Goal: Transaction & Acquisition: Purchase product/service

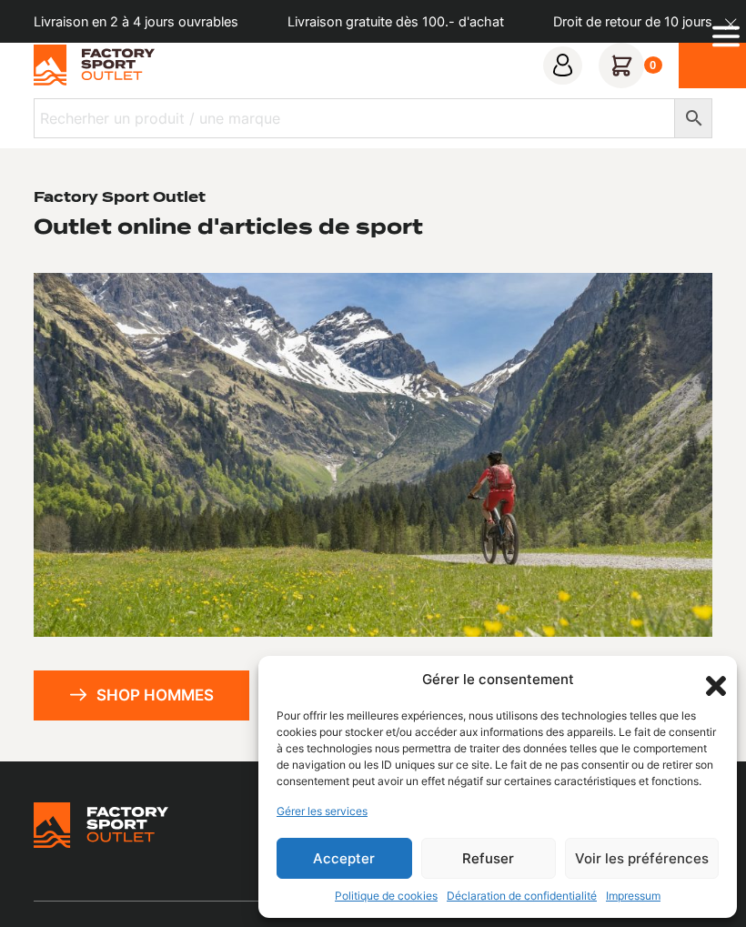
click at [377, 876] on button "Accepter" at bounding box center [343, 857] width 135 height 41
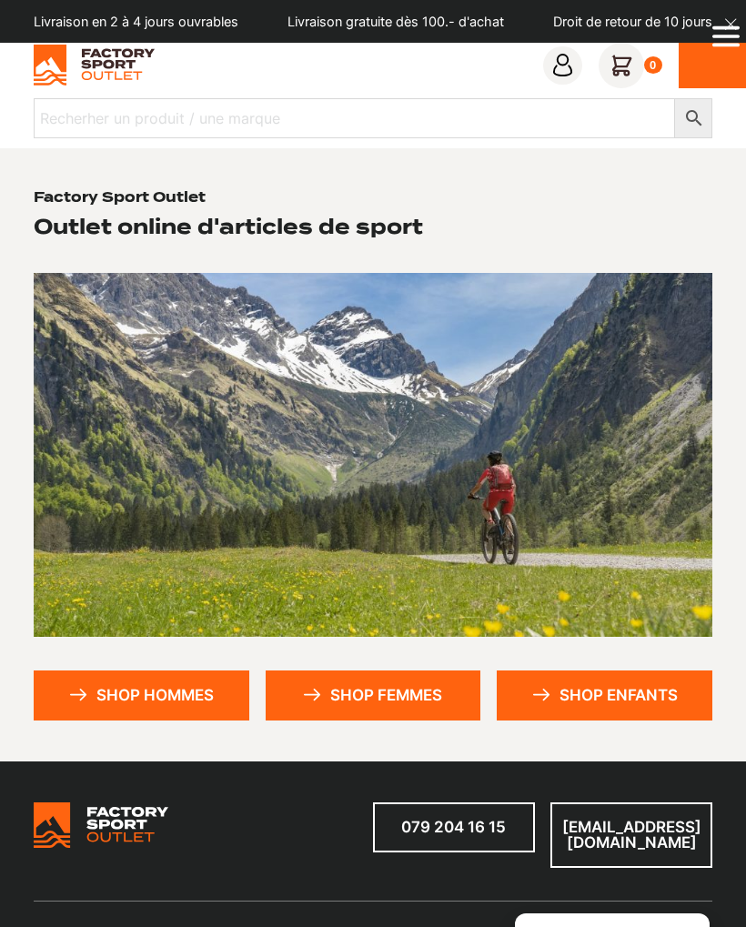
click at [369, 703] on link "Shop femmes" at bounding box center [374, 695] width 216 height 50
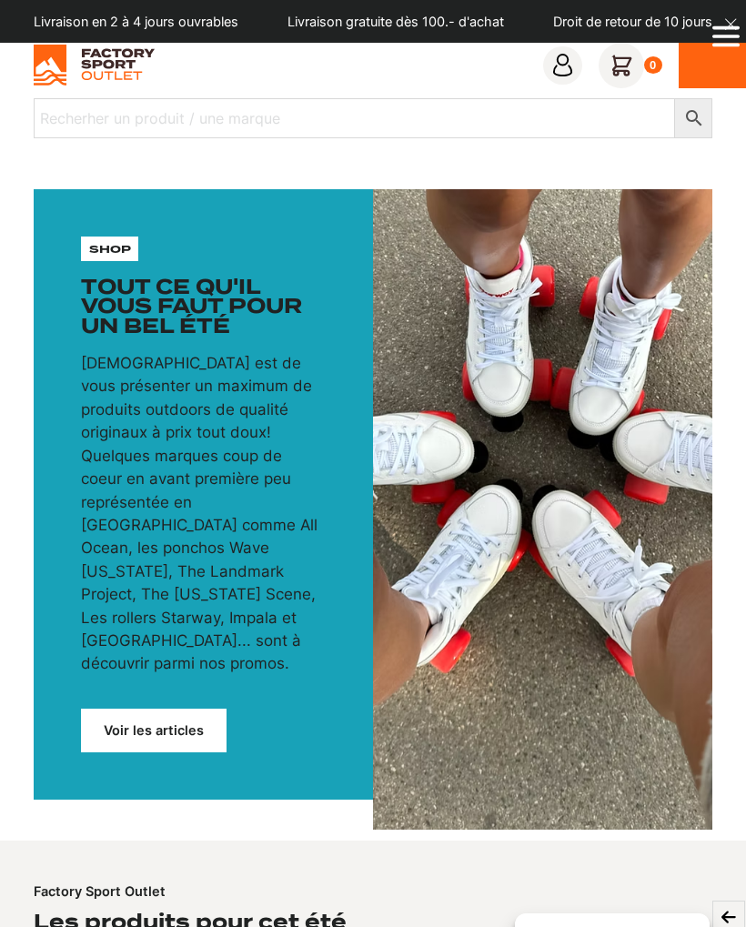
click at [188, 708] on link "Voir les articles" at bounding box center [153, 729] width 145 height 43
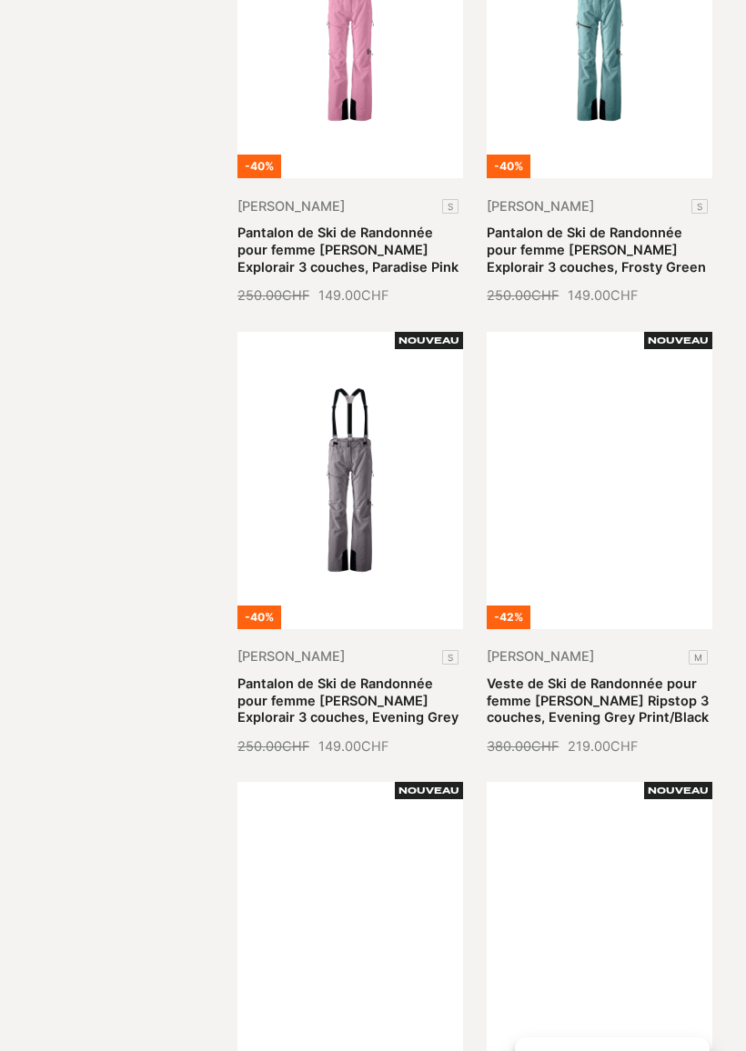
scroll to position [1589, 0]
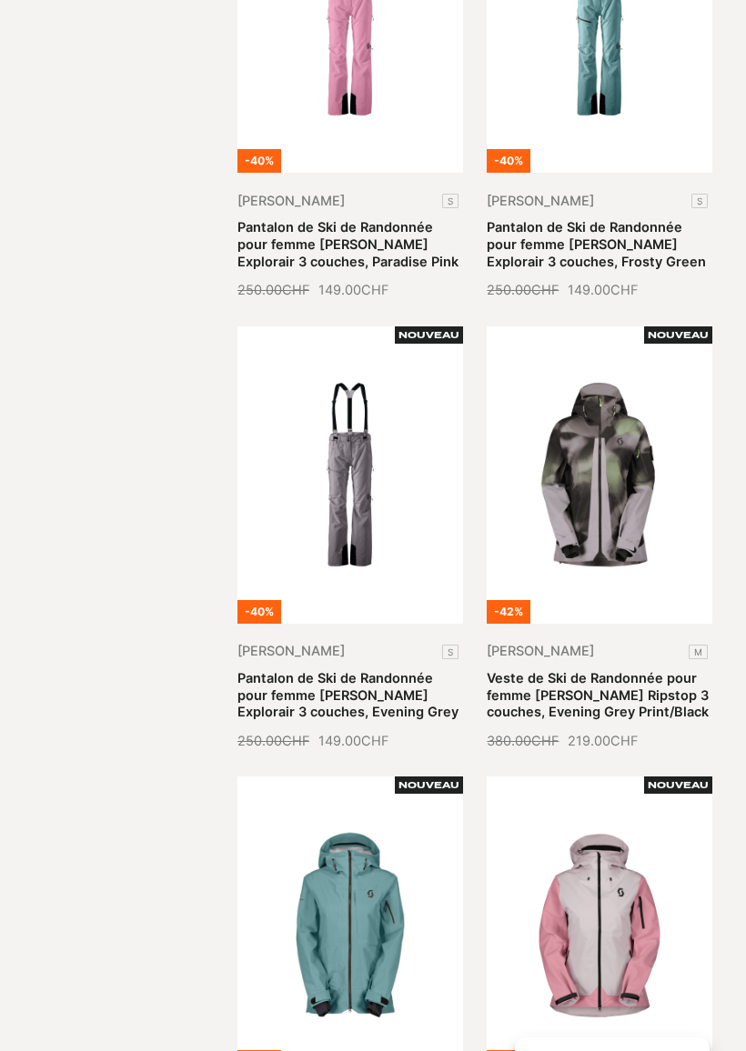
click at [621, 670] on link "Veste de Ski de Randonnée pour femme [PERSON_NAME] Ripstop 3 couches, Evening G…" at bounding box center [597, 695] width 222 height 50
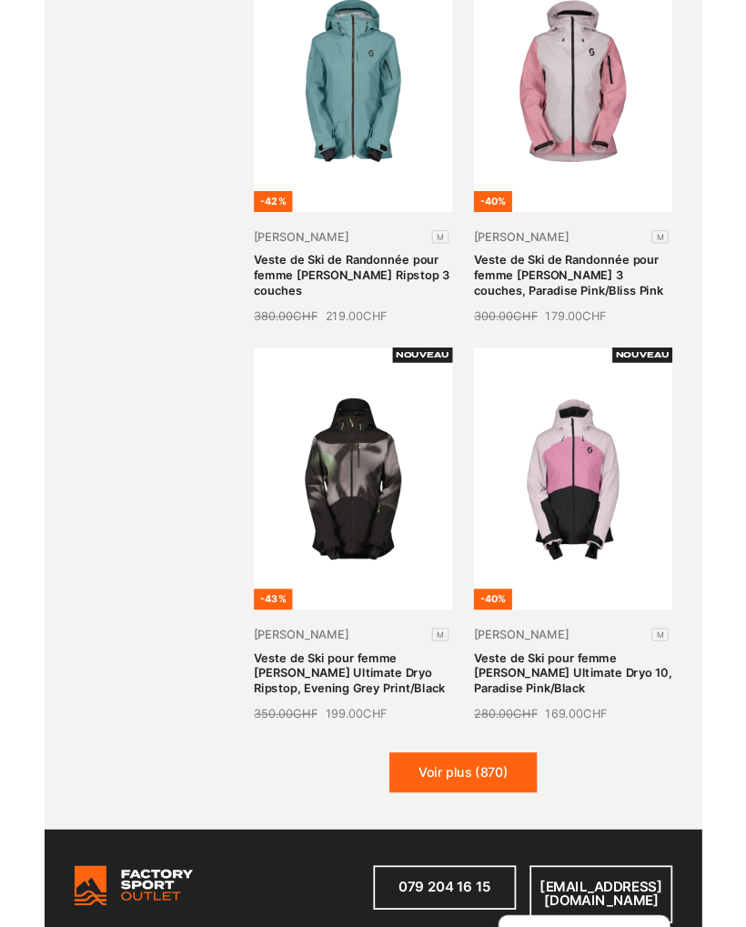
scroll to position [2422, 0]
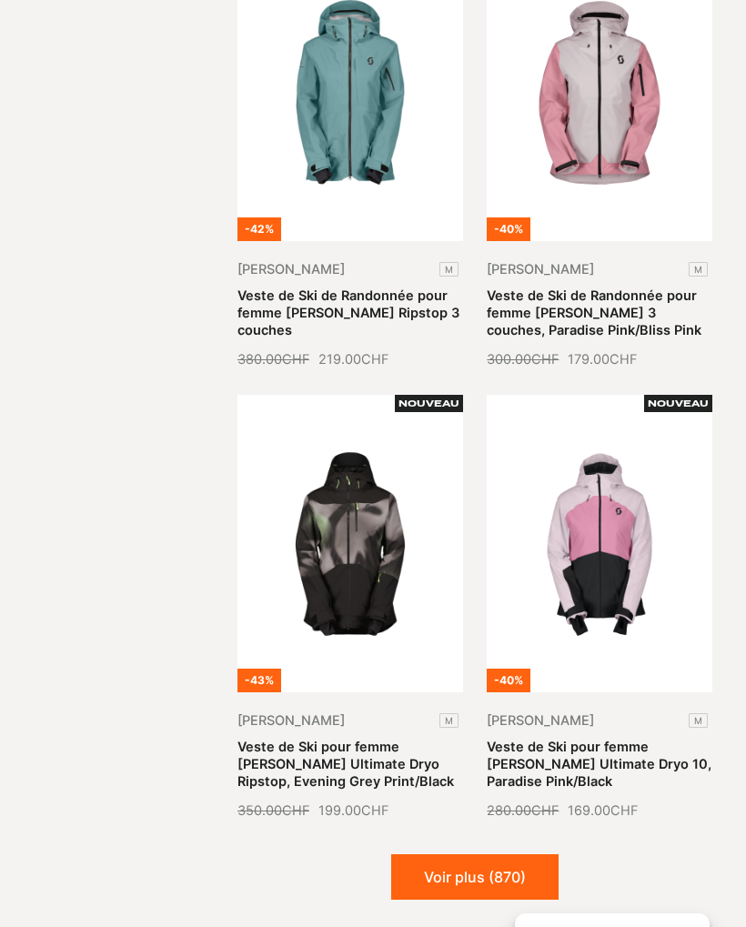
click at [512, 874] on button "Voir plus (870)" at bounding box center [474, 876] width 167 height 45
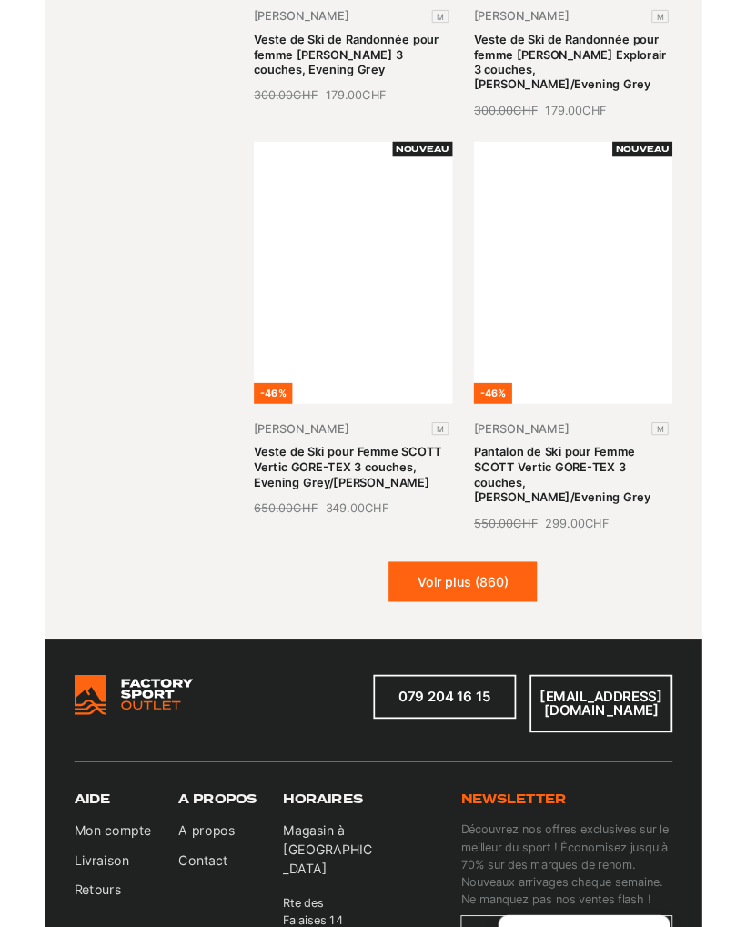
scroll to position [4960, 0]
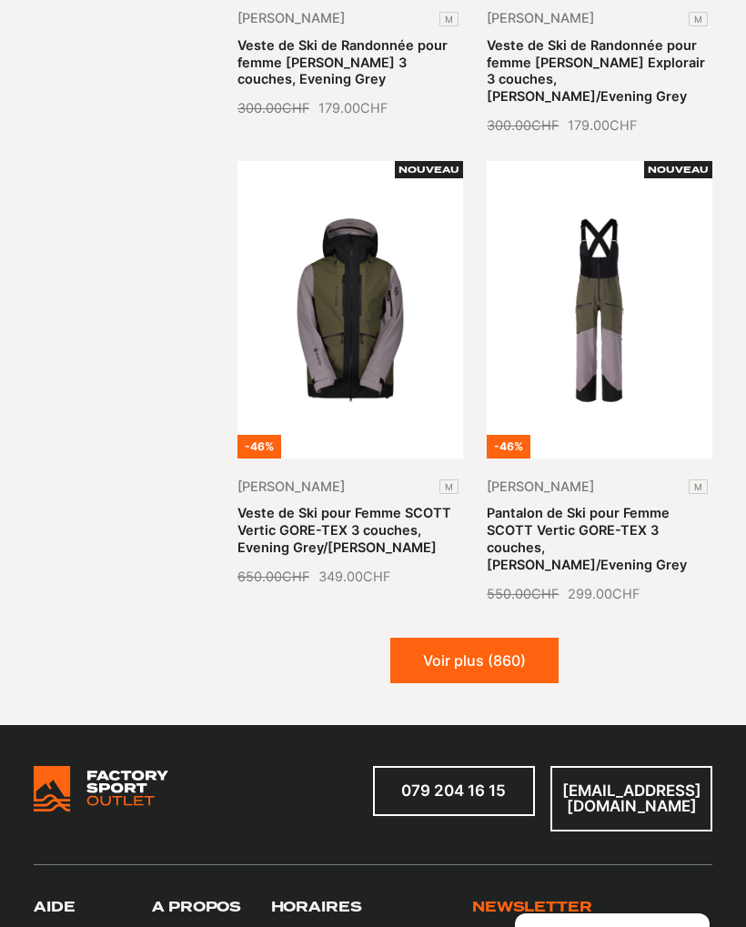
click at [516, 641] on button "Voir plus (860)" at bounding box center [474, 659] width 168 height 45
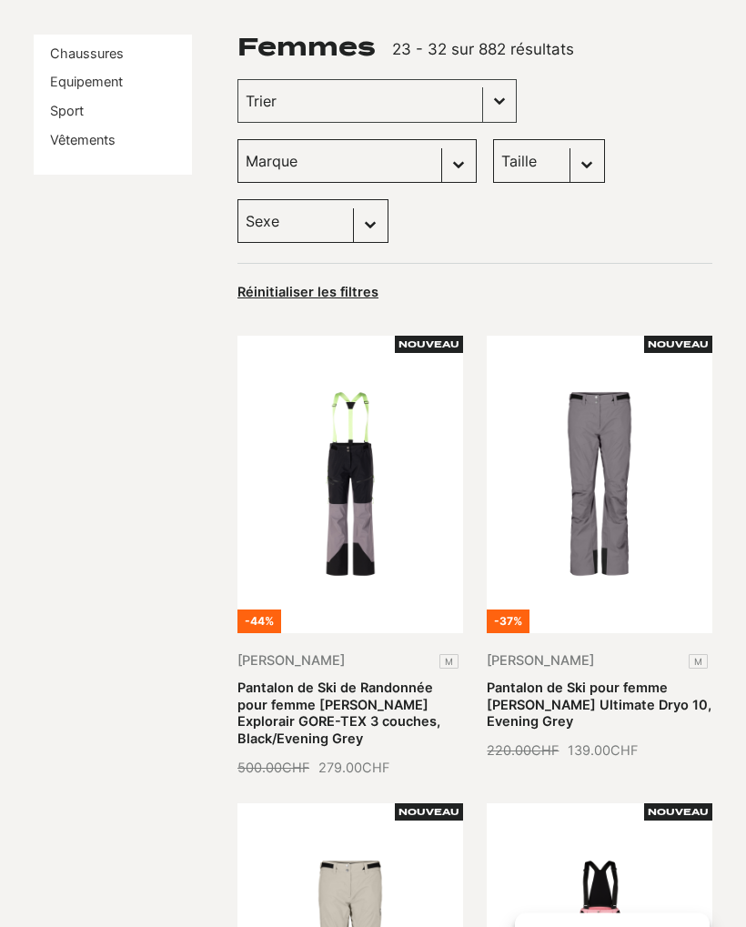
scroll to position [0, 0]
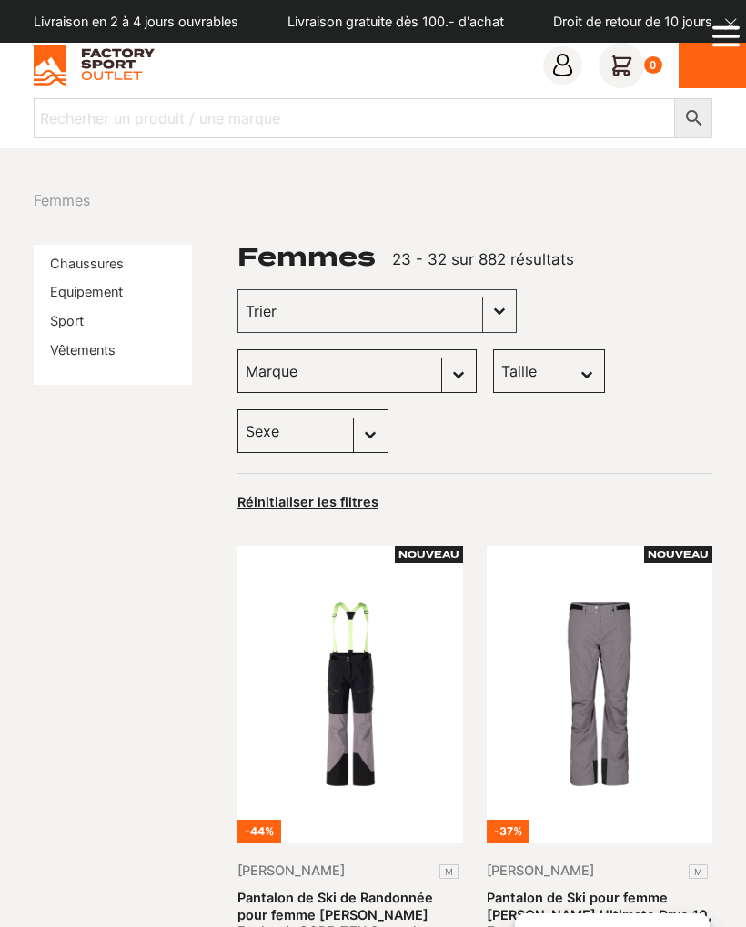
click at [111, 350] on link "Vêtements" at bounding box center [82, 349] width 65 height 15
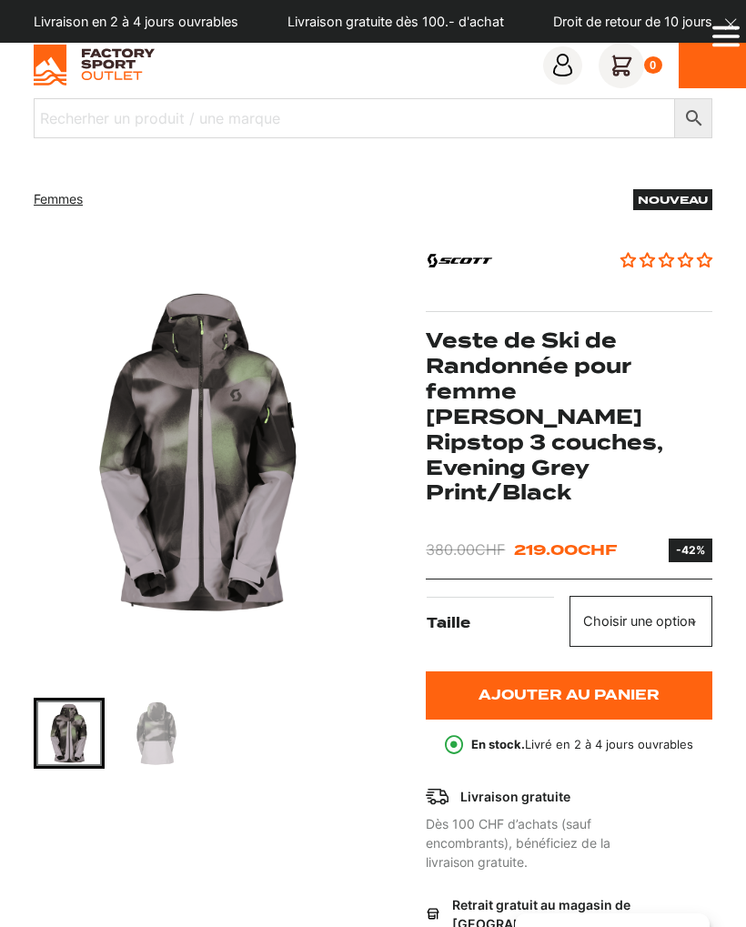
click at [170, 743] on img "Go to slide 2" at bounding box center [156, 732] width 65 height 65
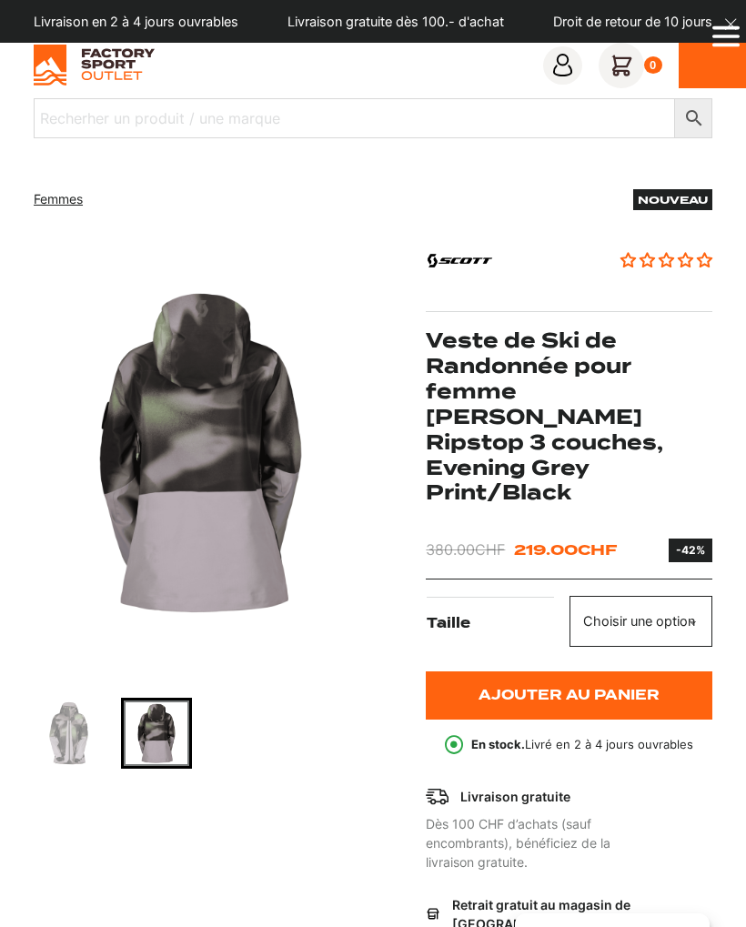
click at [90, 743] on img "Go to slide 1" at bounding box center [68, 732] width 65 height 65
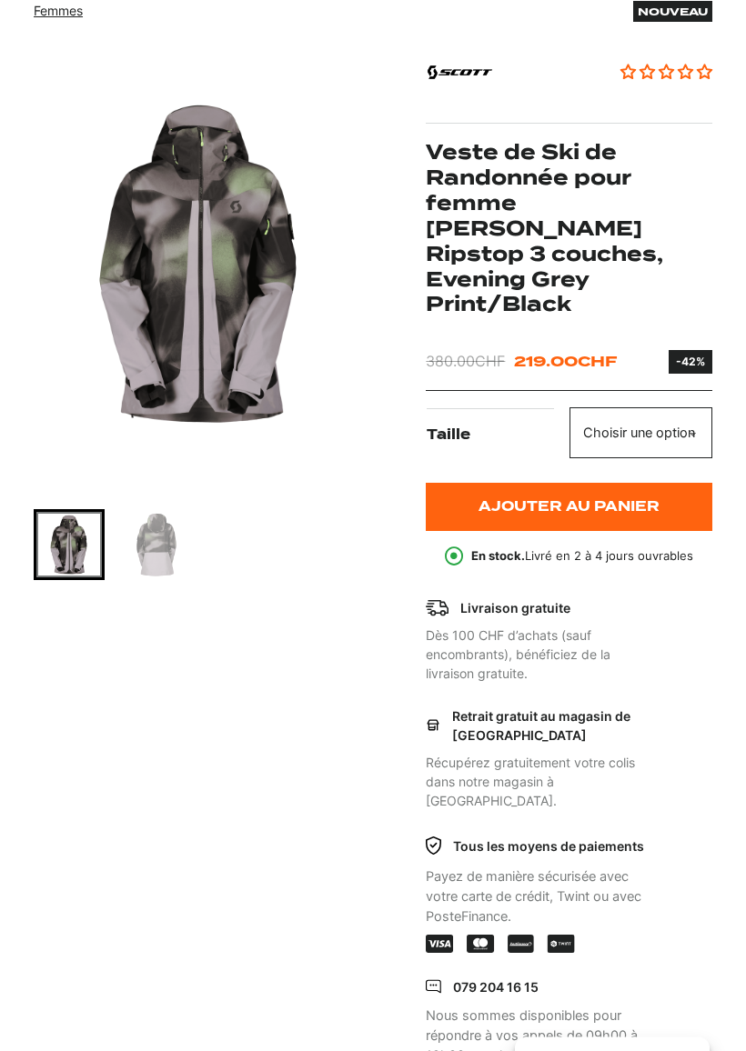
click at [660, 408] on select "Choisir une option M" at bounding box center [640, 433] width 143 height 51
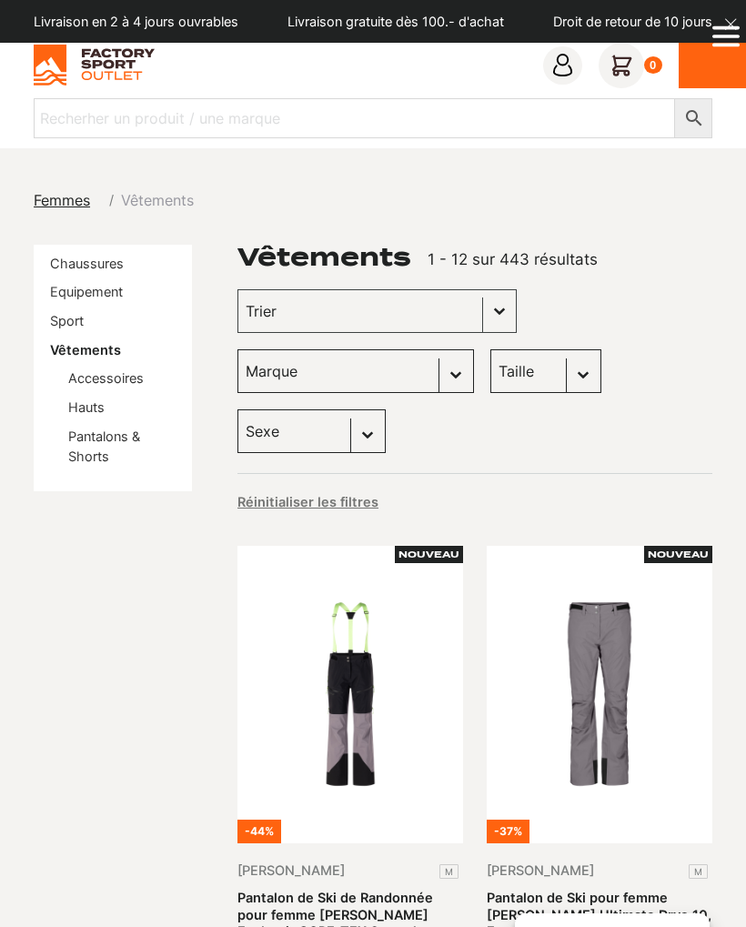
click at [132, 436] on link "Pantalons & Shorts" at bounding box center [104, 445] width 72 height 35
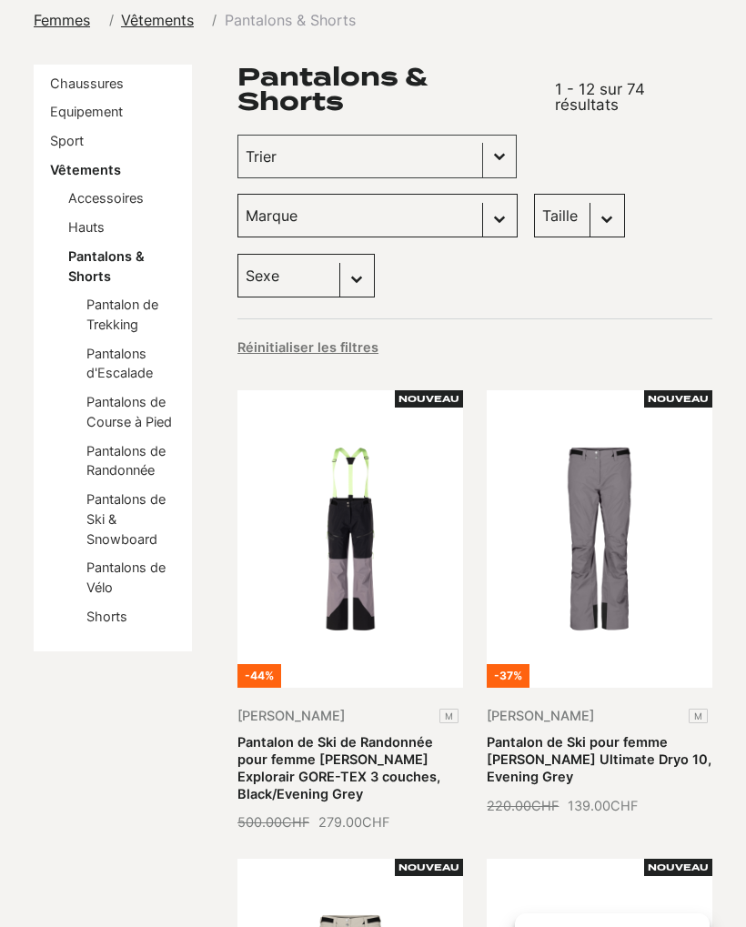
scroll to position [179, 0]
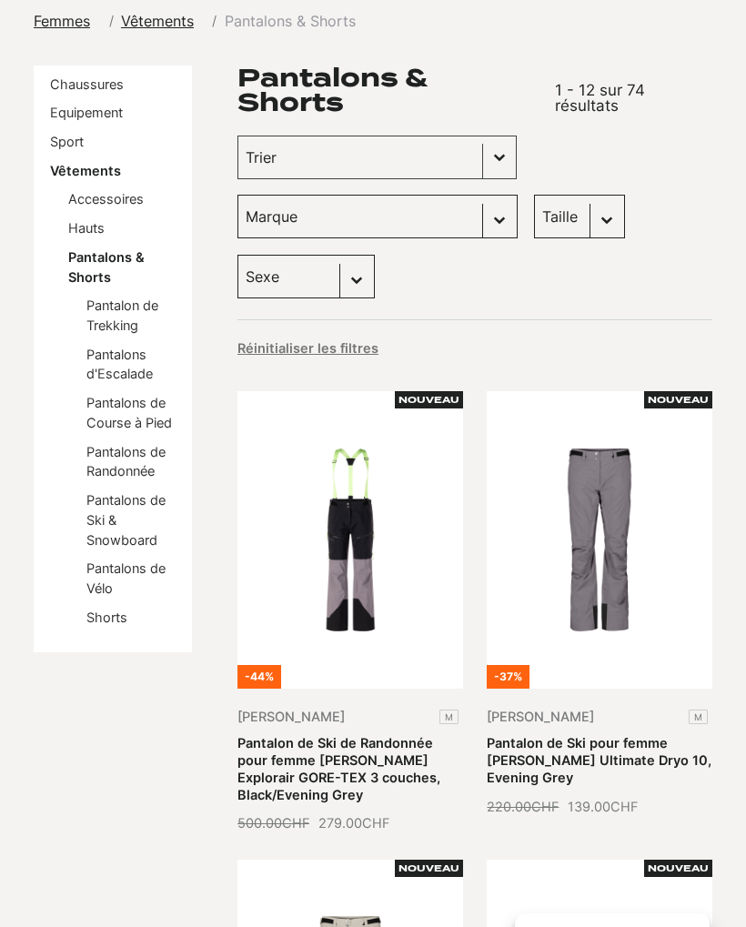
click at [135, 314] on link "Pantalon de Trekking" at bounding box center [122, 314] width 72 height 35
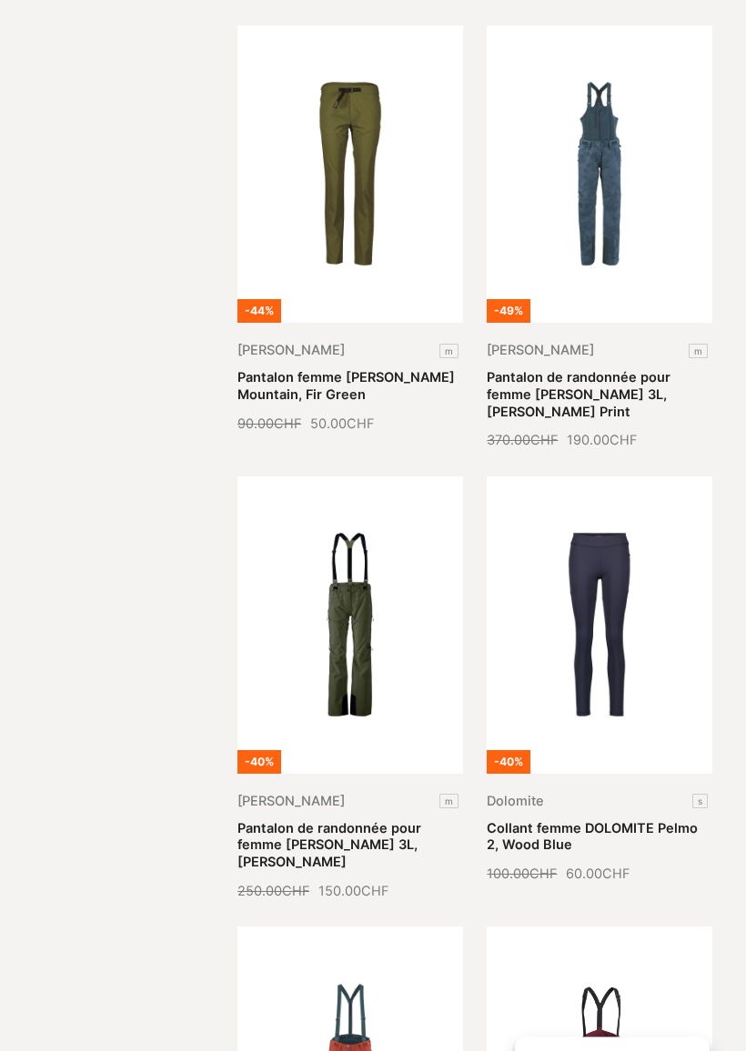
scroll to position [966, 0]
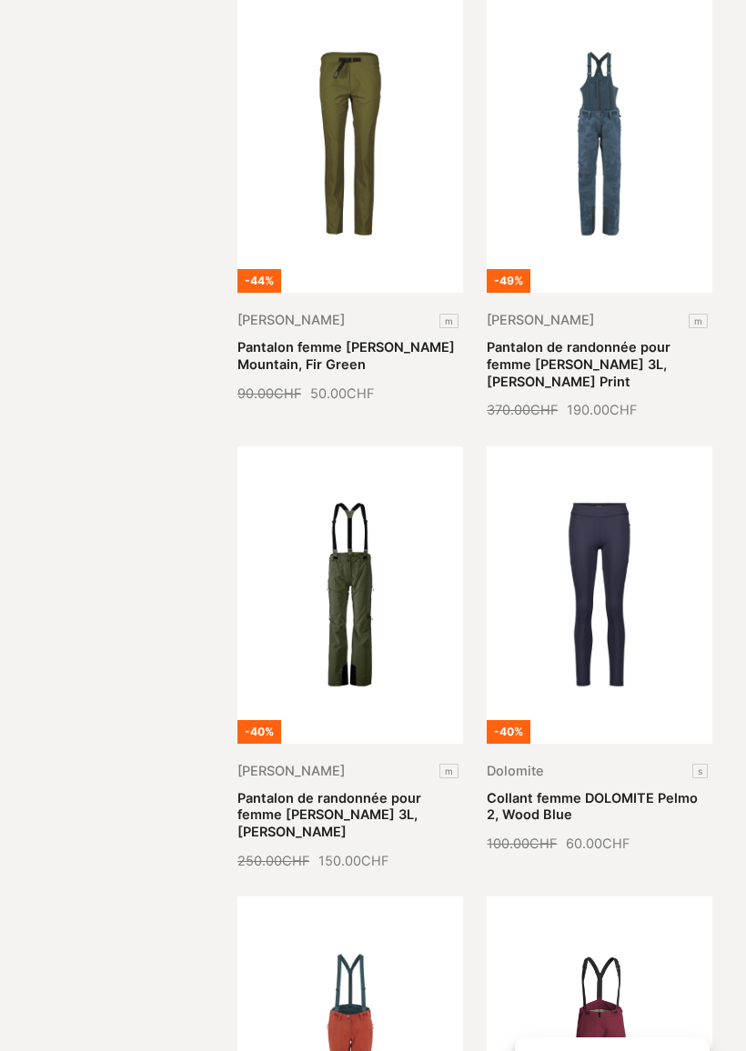
click at [635, 790] on link "Collant femme DOLOMITE Pelmo 2, Wood Blue" at bounding box center [591, 806] width 211 height 33
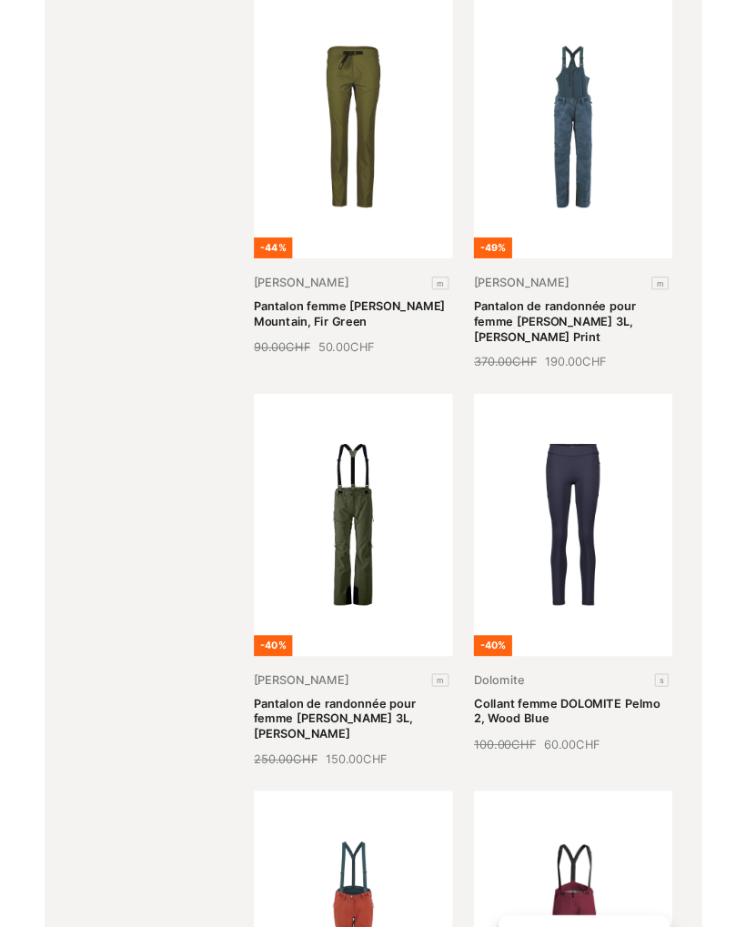
scroll to position [0, 0]
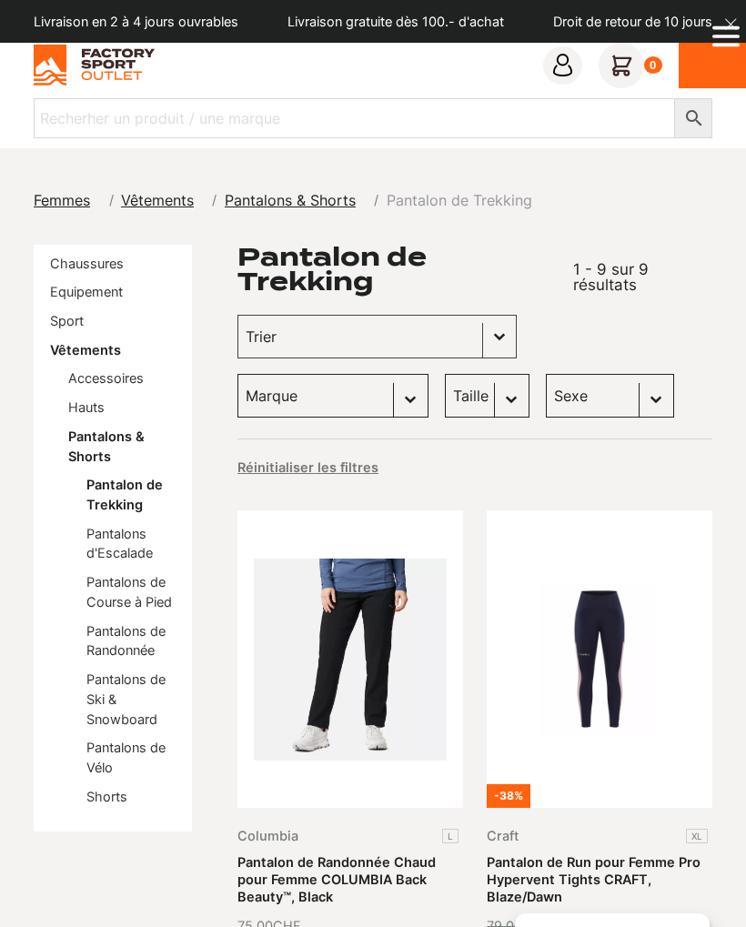
click at [147, 539] on link "Pantalons d'Escalade" at bounding box center [119, 543] width 66 height 35
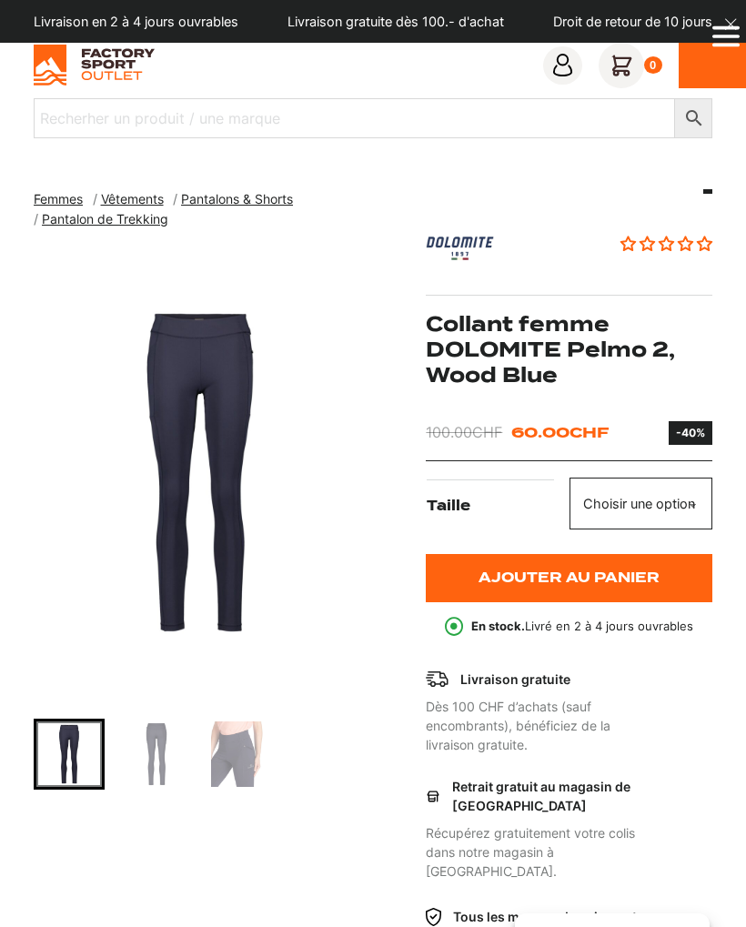
click at [244, 760] on img "Go to slide 3" at bounding box center [243, 753] width 65 height 65
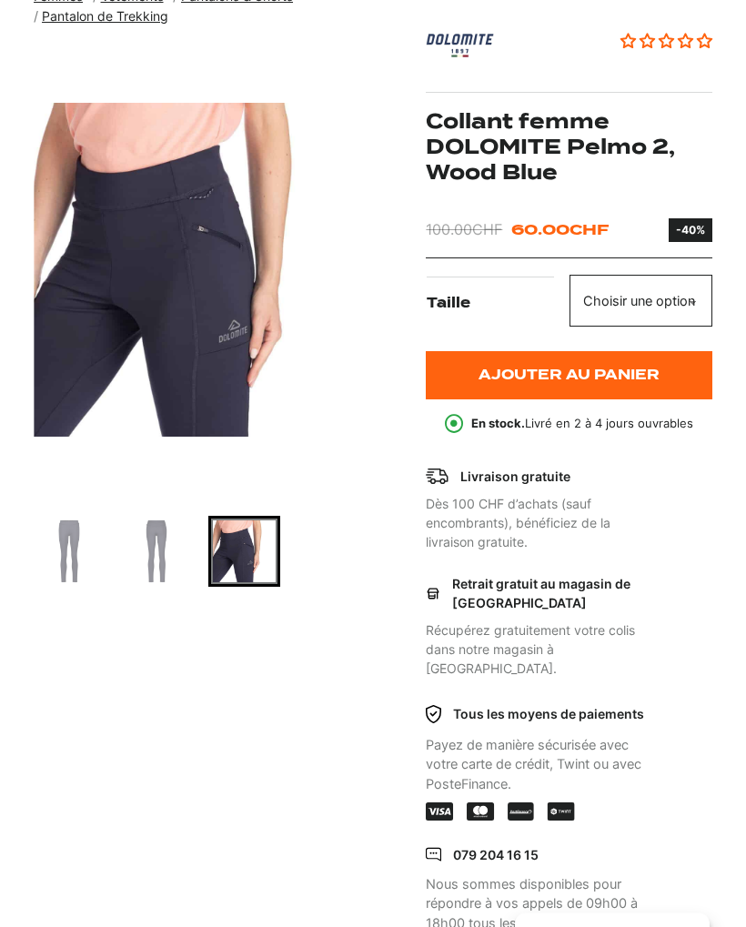
scroll to position [125, 0]
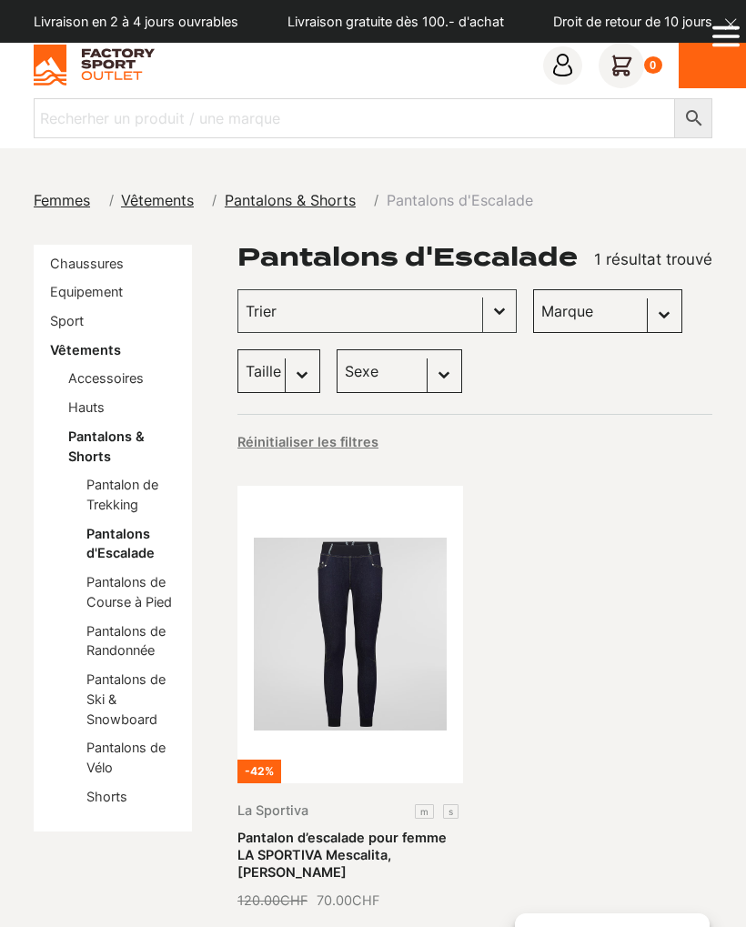
click at [147, 627] on link "Pantalons de Randonnée" at bounding box center [125, 640] width 79 height 35
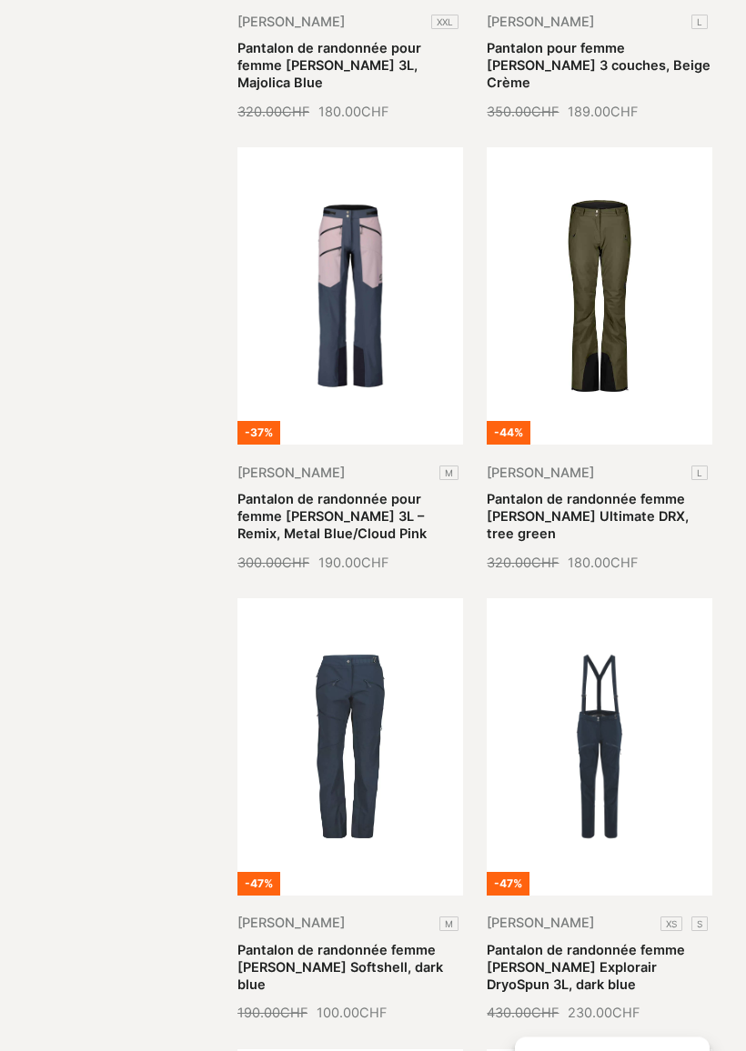
scroll to position [1791, 0]
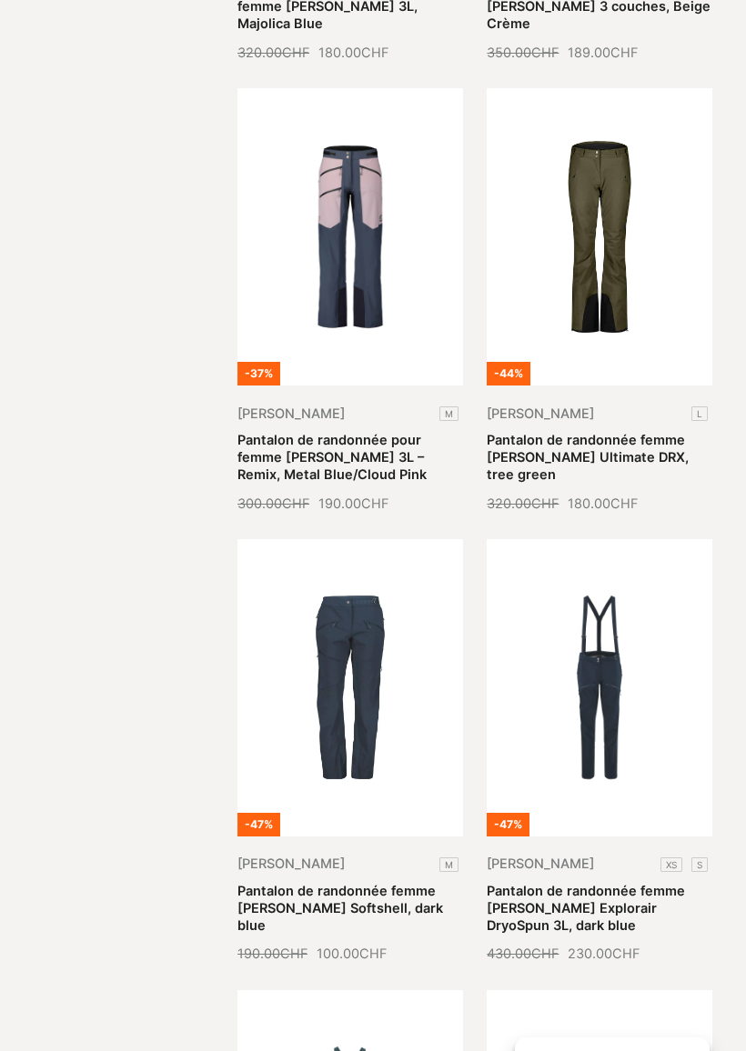
click at [346, 883] on link "Pantalon de randonnée femme SCOTT Explorair Softshell, dark blue" at bounding box center [340, 908] width 206 height 50
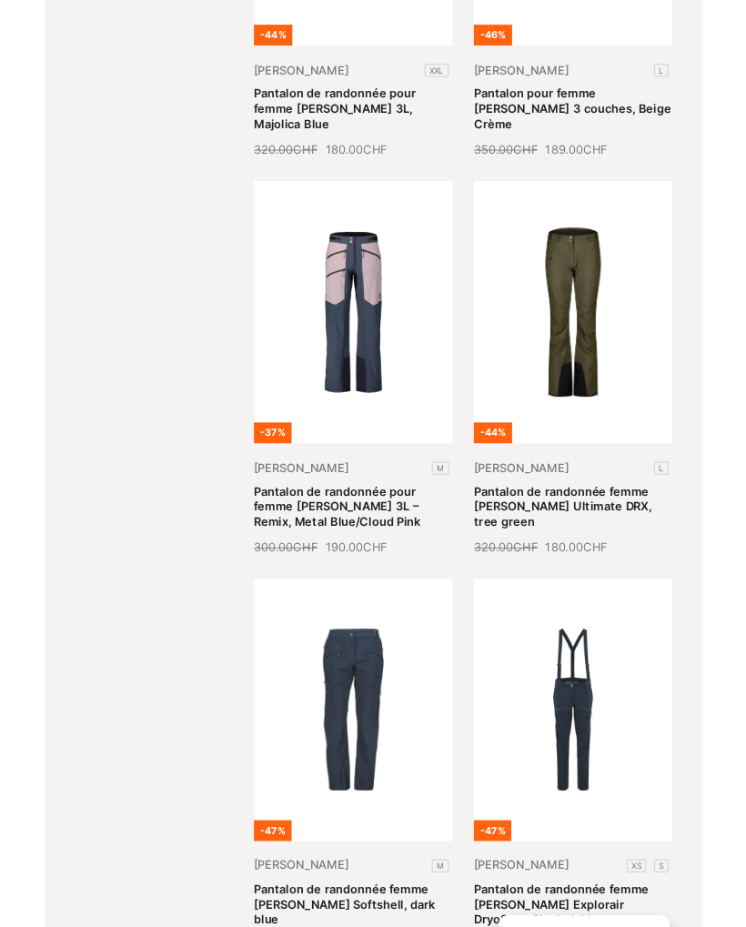
scroll to position [1673, 0]
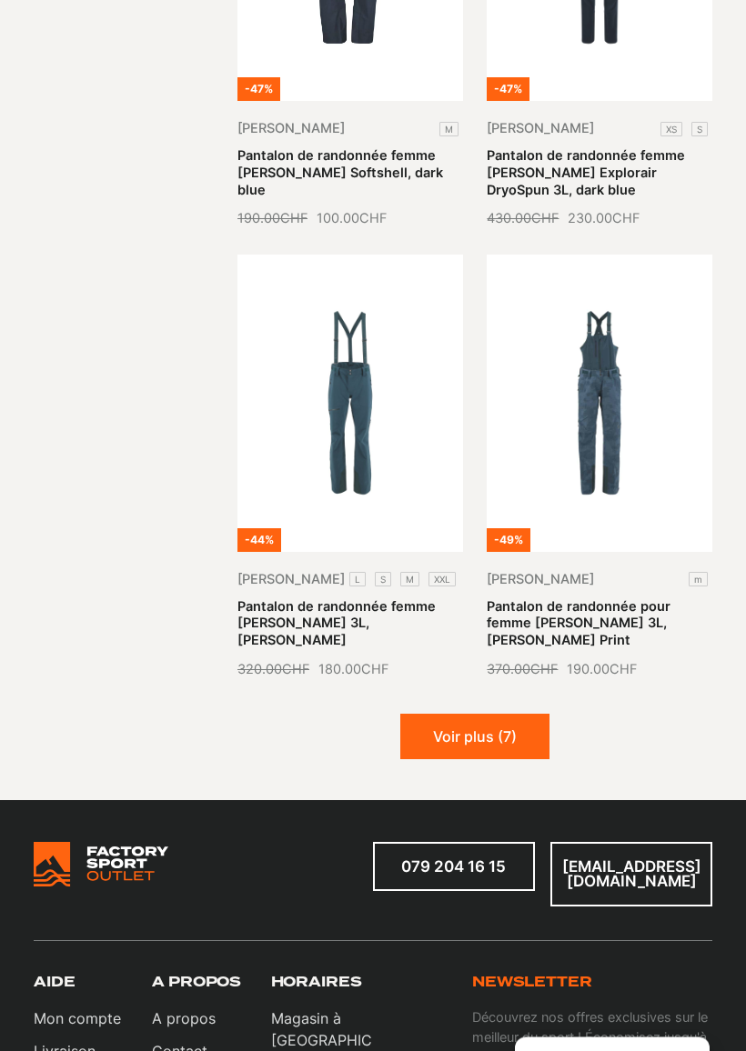
click at [497, 727] on button "Voir plus (7)" at bounding box center [474, 737] width 149 height 45
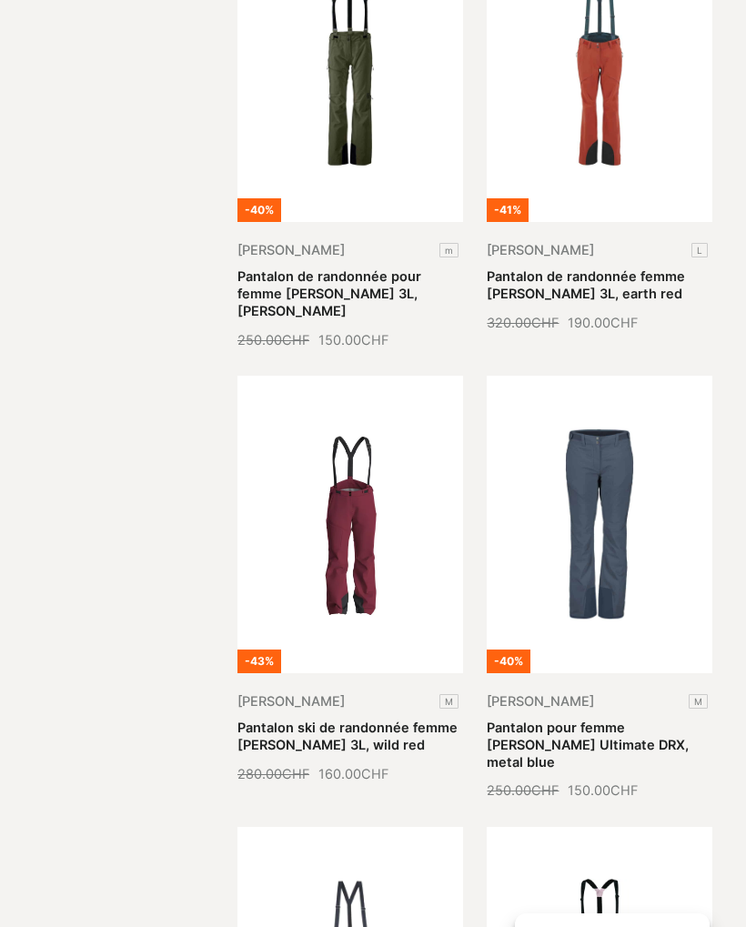
scroll to position [3306, 0]
click at [633, 727] on link "Pantalon pour femme [PERSON_NAME] Ultimate DRX, metal blue" at bounding box center [587, 745] width 202 height 50
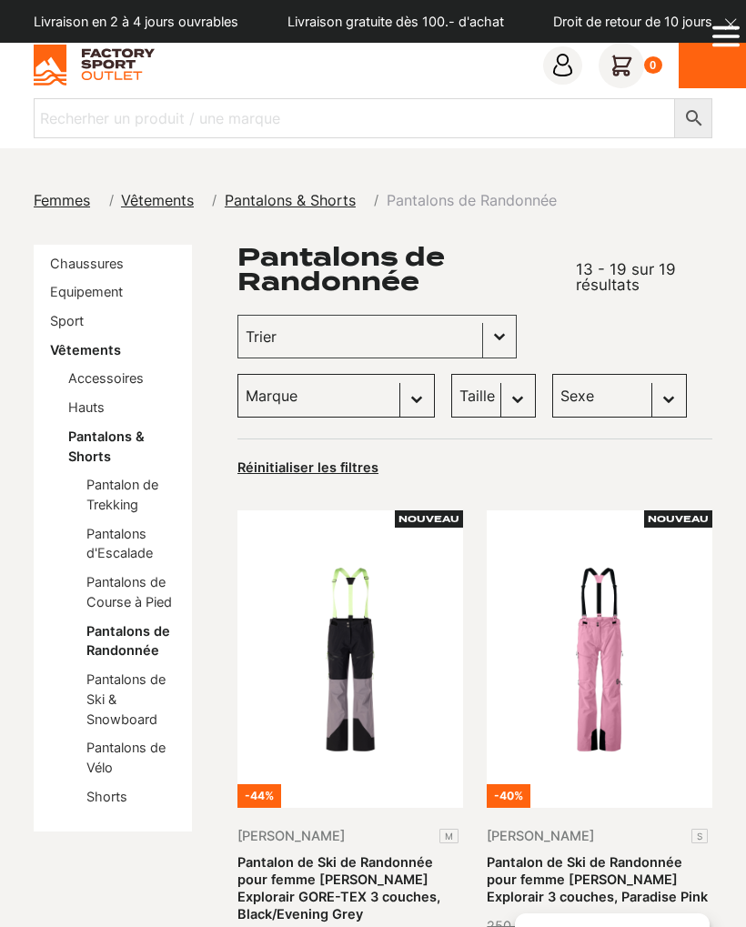
click at [82, 326] on link "Sport" at bounding box center [67, 320] width 34 height 15
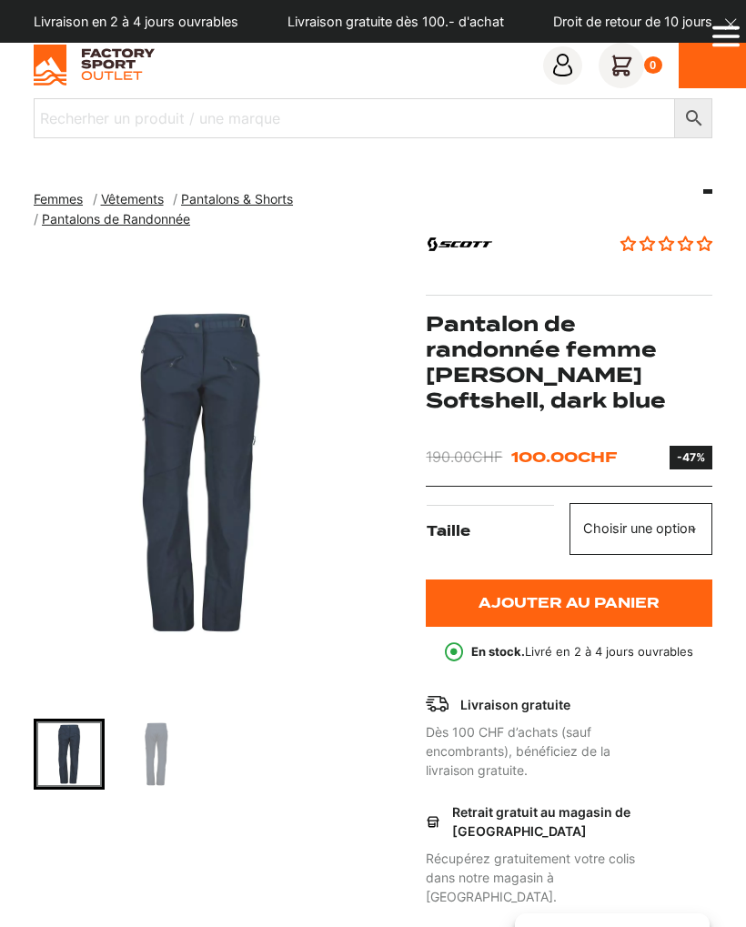
click at [663, 521] on select "Choisir une option M" at bounding box center [640, 528] width 143 height 51
click at [153, 767] on img "Go to slide 2" at bounding box center [156, 753] width 65 height 65
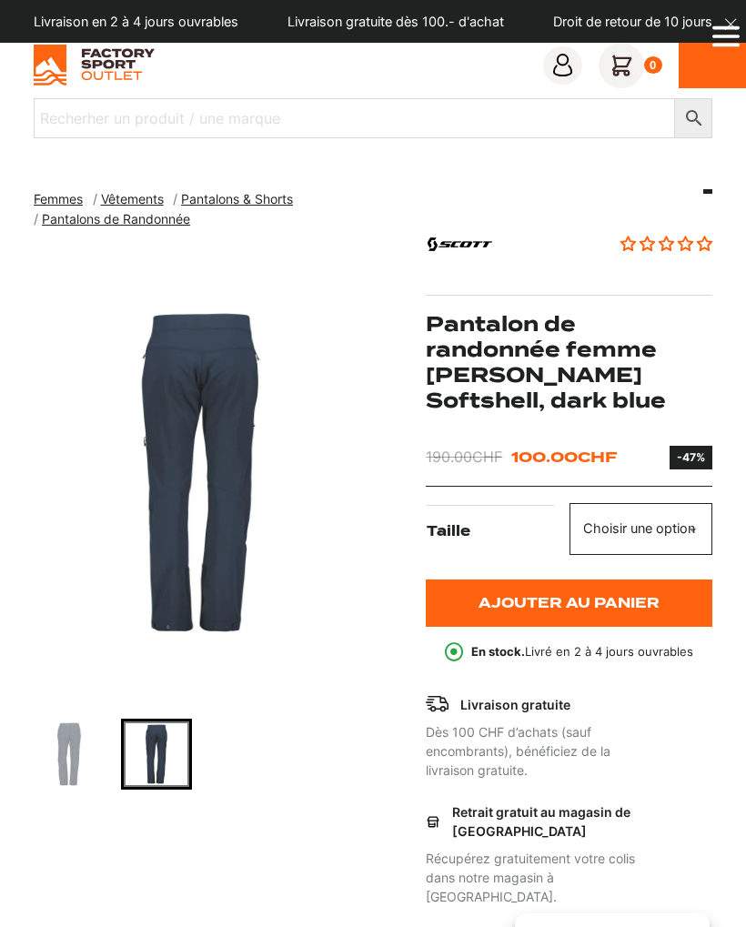
click at [64, 763] on img "Go to slide 1" at bounding box center [68, 753] width 65 height 65
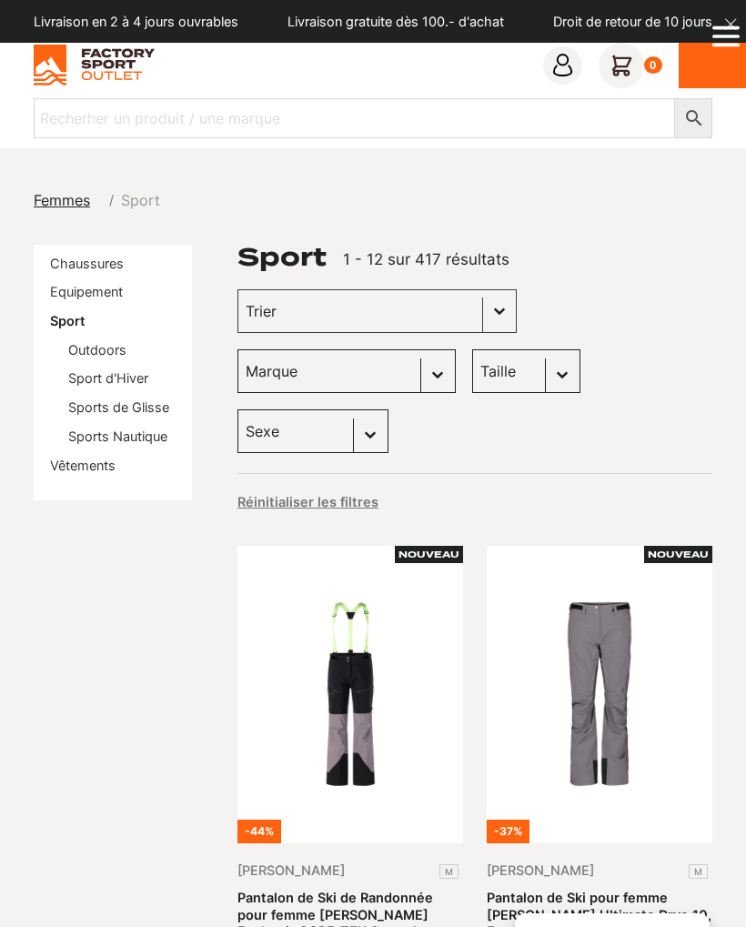
click at [140, 376] on link "Sport d'Hiver" at bounding box center [108, 377] width 80 height 15
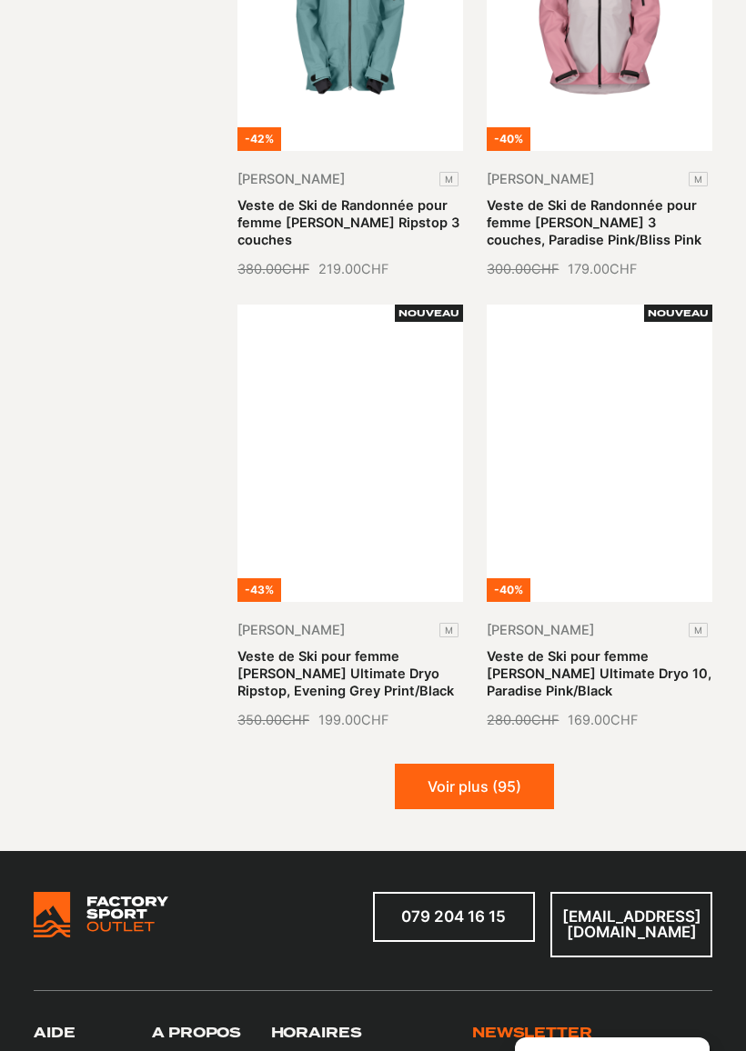
scroll to position [2513, 0]
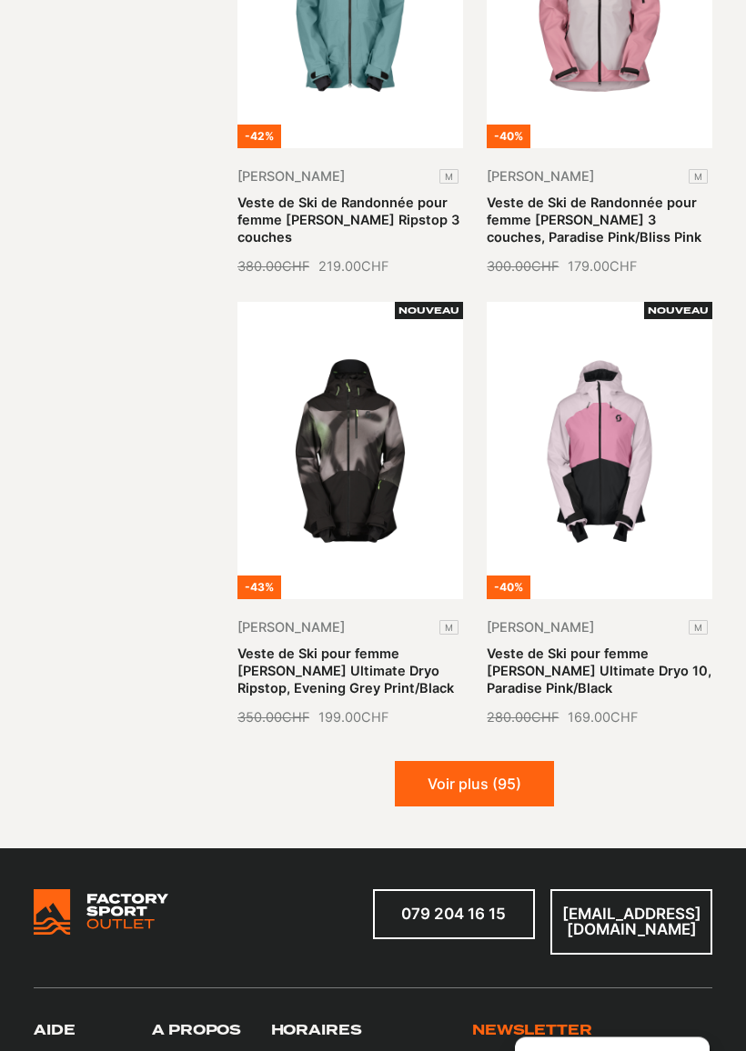
click at [507, 762] on button "Voir plus (95)" at bounding box center [474, 784] width 159 height 45
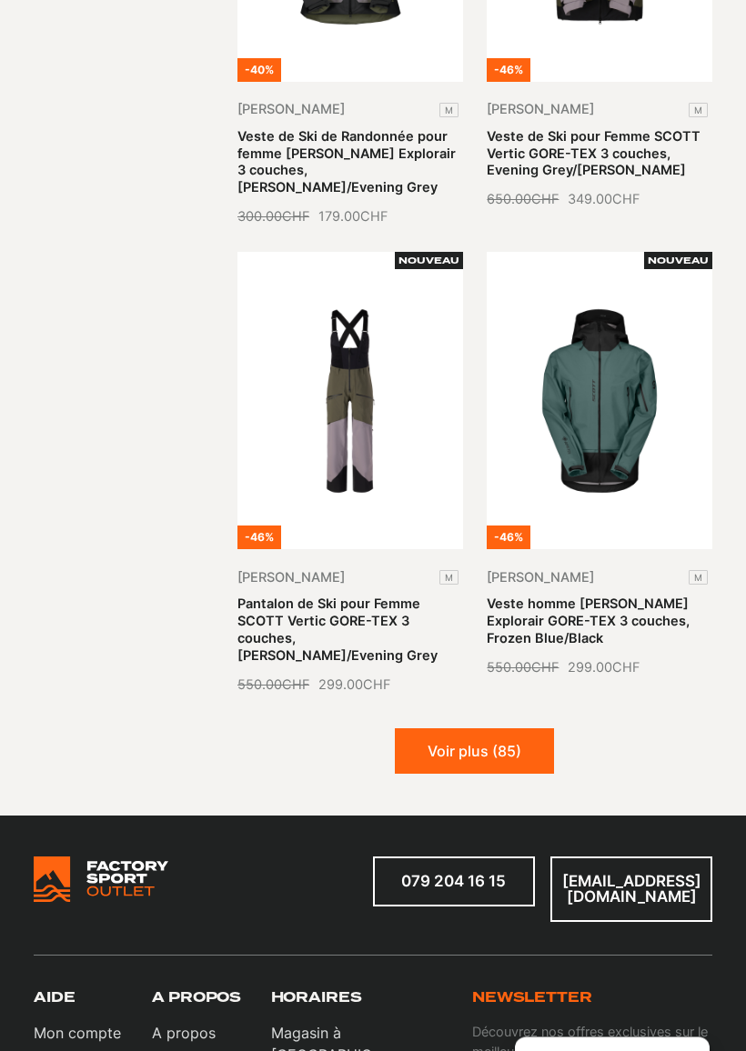
click at [502, 729] on button "Voir plus (85)" at bounding box center [474, 751] width 159 height 45
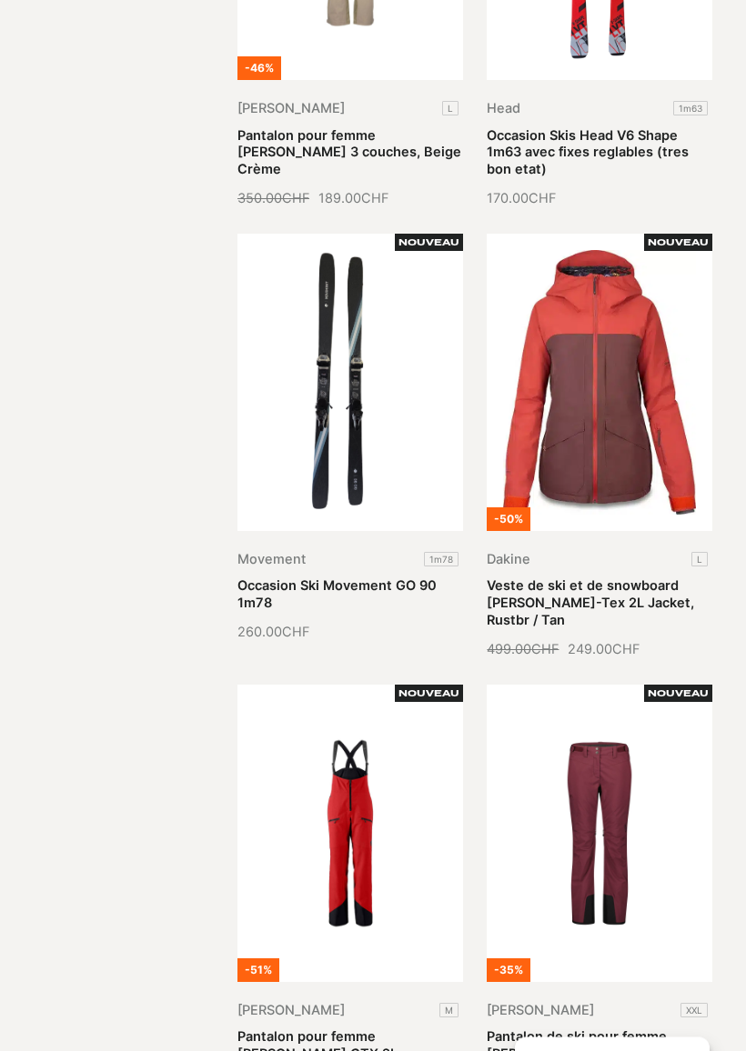
scroll to position [6257, 0]
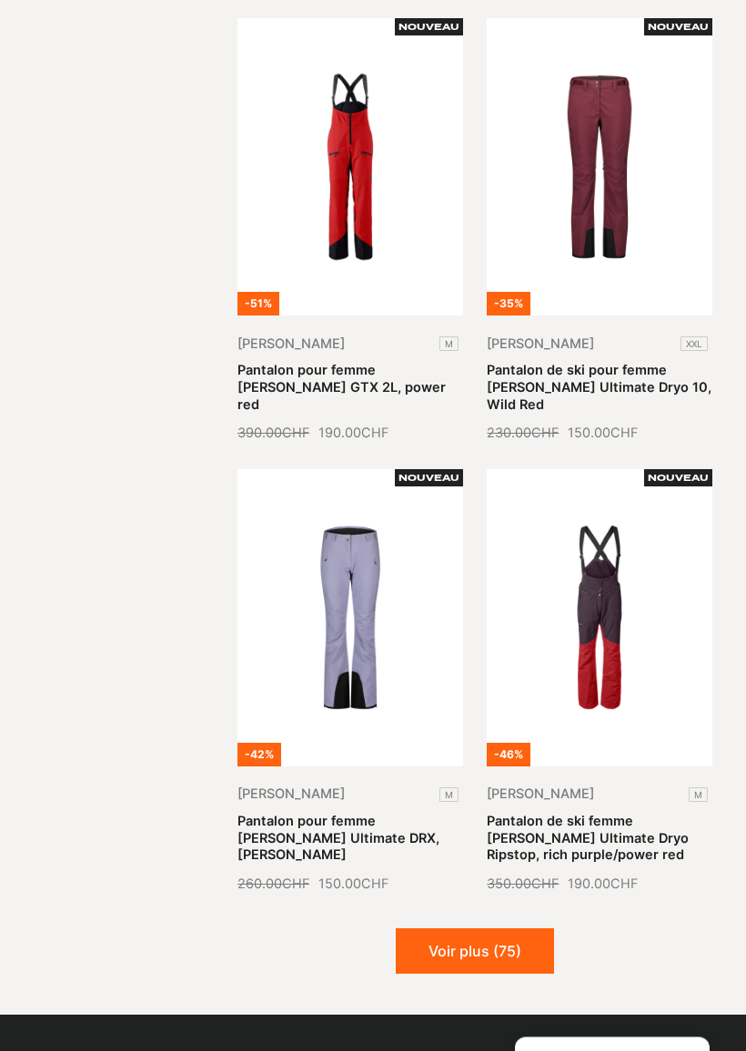
click at [517, 926] on button "Voir plus (75)" at bounding box center [475, 951] width 158 height 45
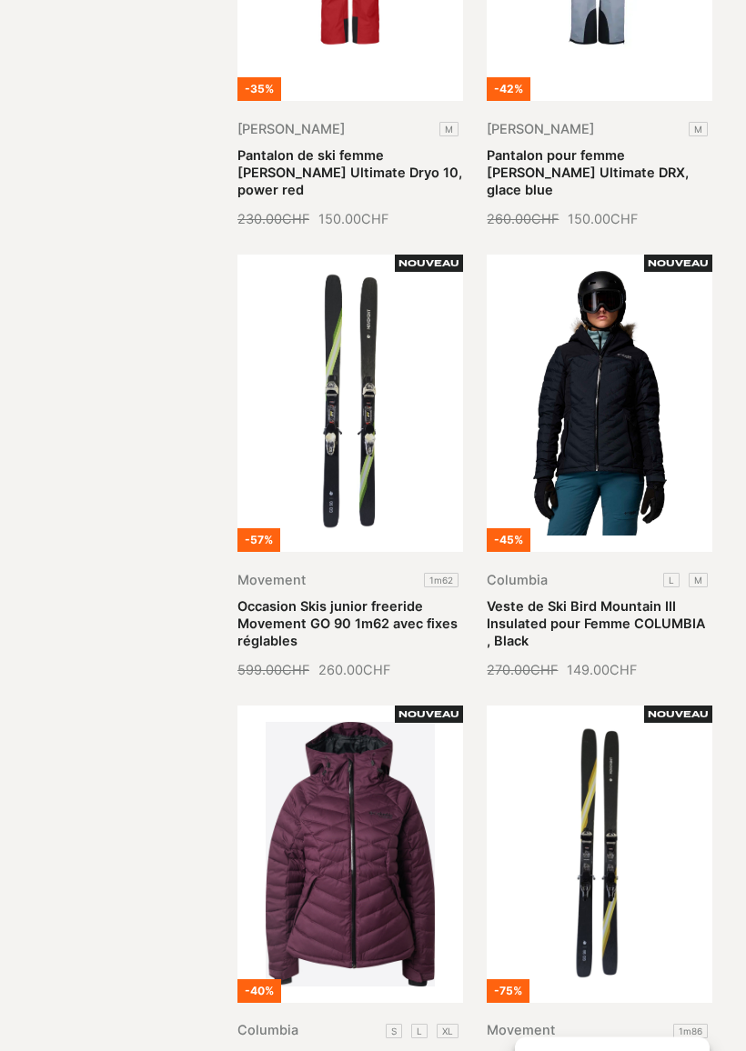
scroll to position [8041, 0]
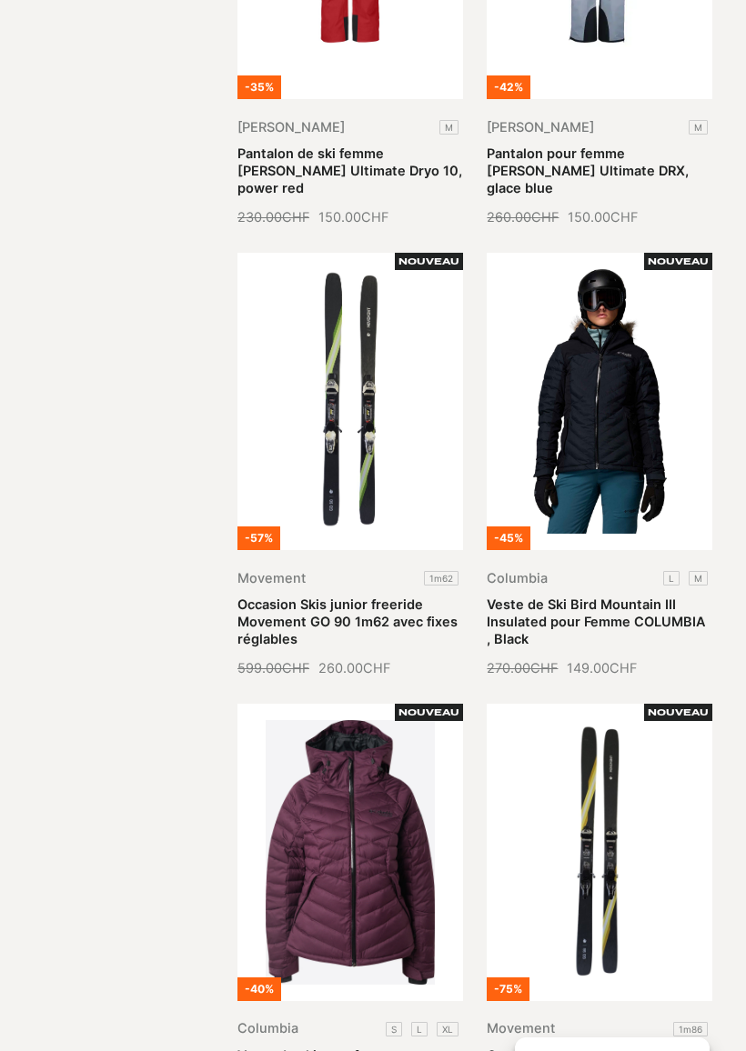
click at [646, 597] on link "Veste de Ski Bird Mountain III Insulated pour Femme COLUMBIA , Black" at bounding box center [595, 622] width 218 height 50
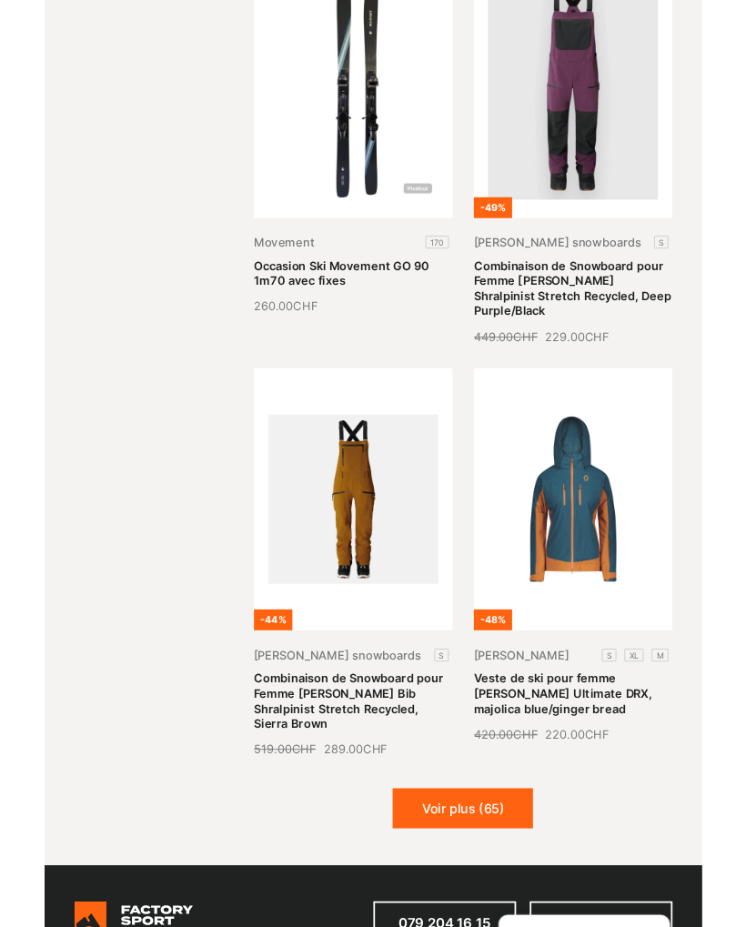
scroll to position [9242, 0]
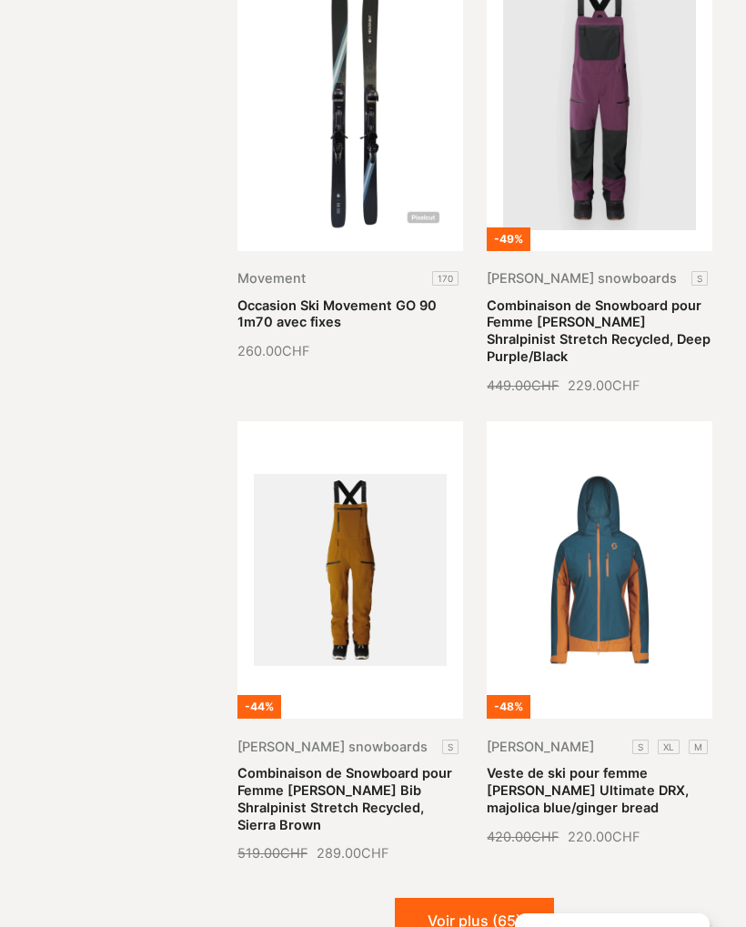
click at [516, 897] on button "Voir plus (65)" at bounding box center [474, 919] width 159 height 45
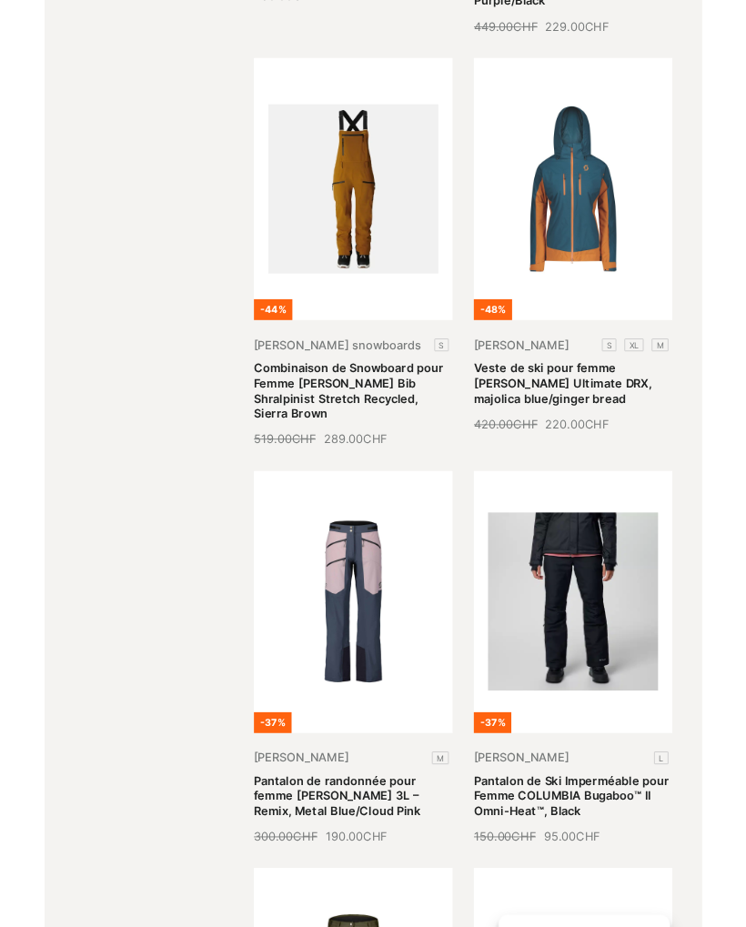
scroll to position [9593, 0]
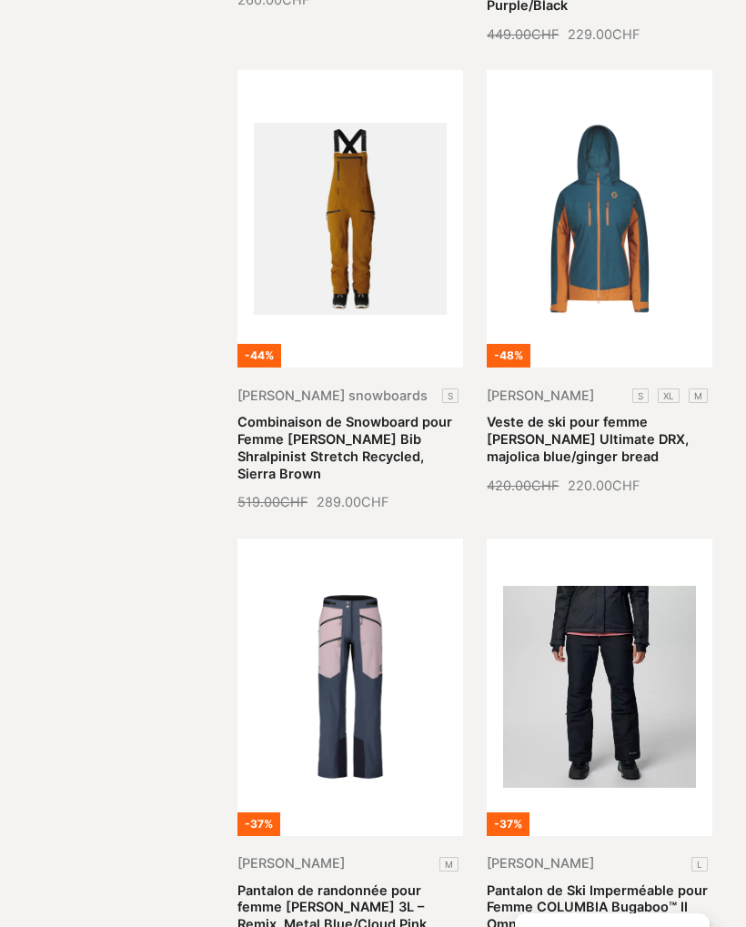
click at [634, 882] on link "Pantalon de Ski Imperméable pour Femme COLUMBIA Bugaboo™ II Omni-Heat™, Black" at bounding box center [596, 907] width 221 height 50
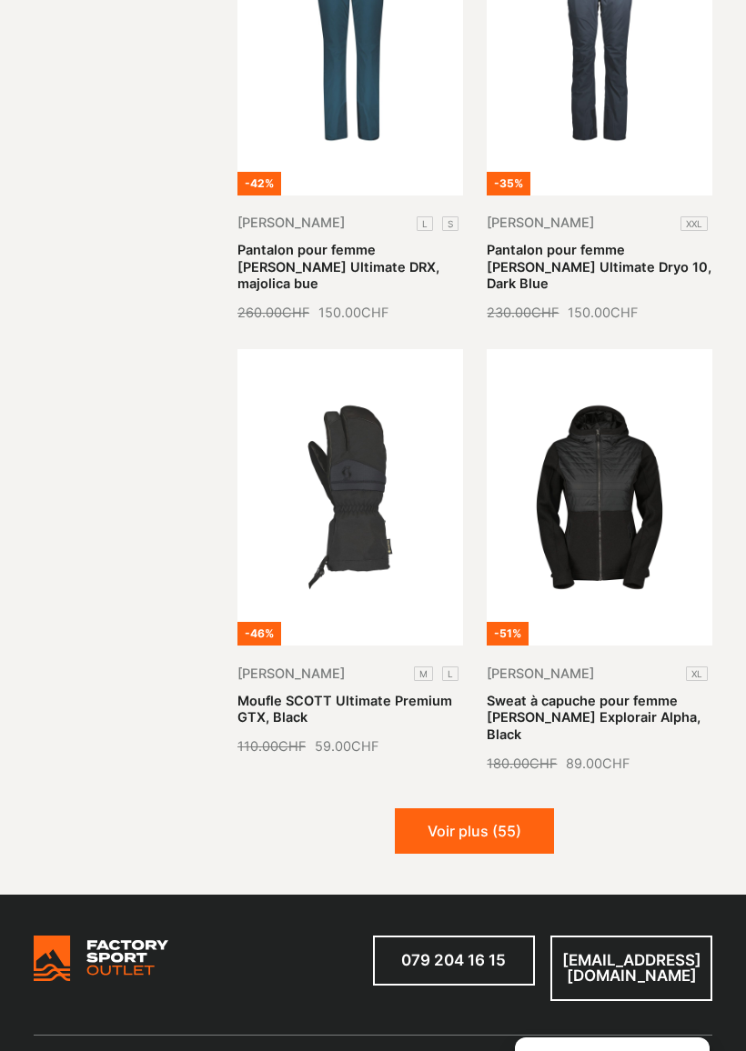
scroll to position [11605, 0]
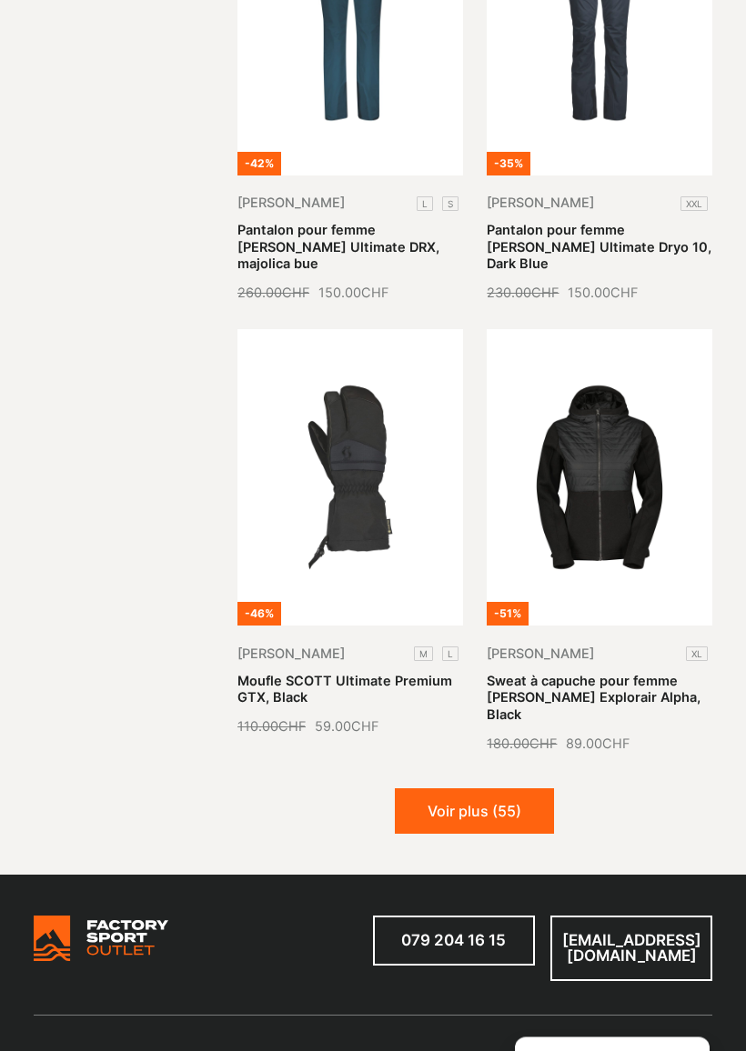
click at [519, 789] on button "Voir plus (55)" at bounding box center [474, 811] width 159 height 45
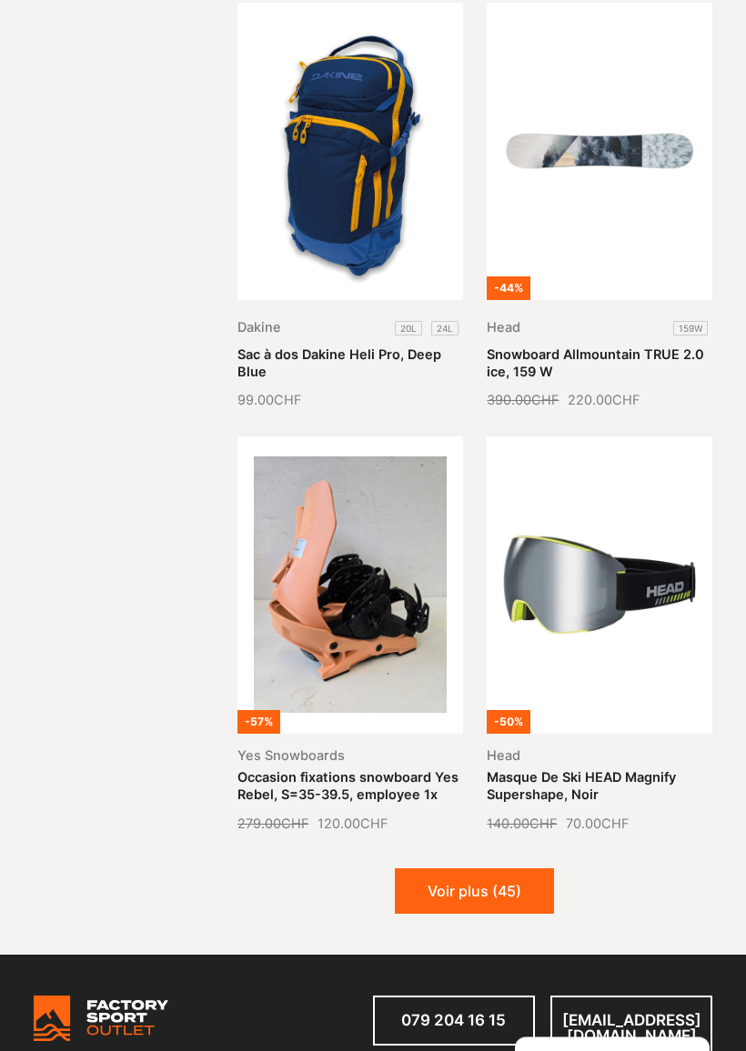
click at [510, 869] on button "Voir plus (45)" at bounding box center [474, 891] width 159 height 45
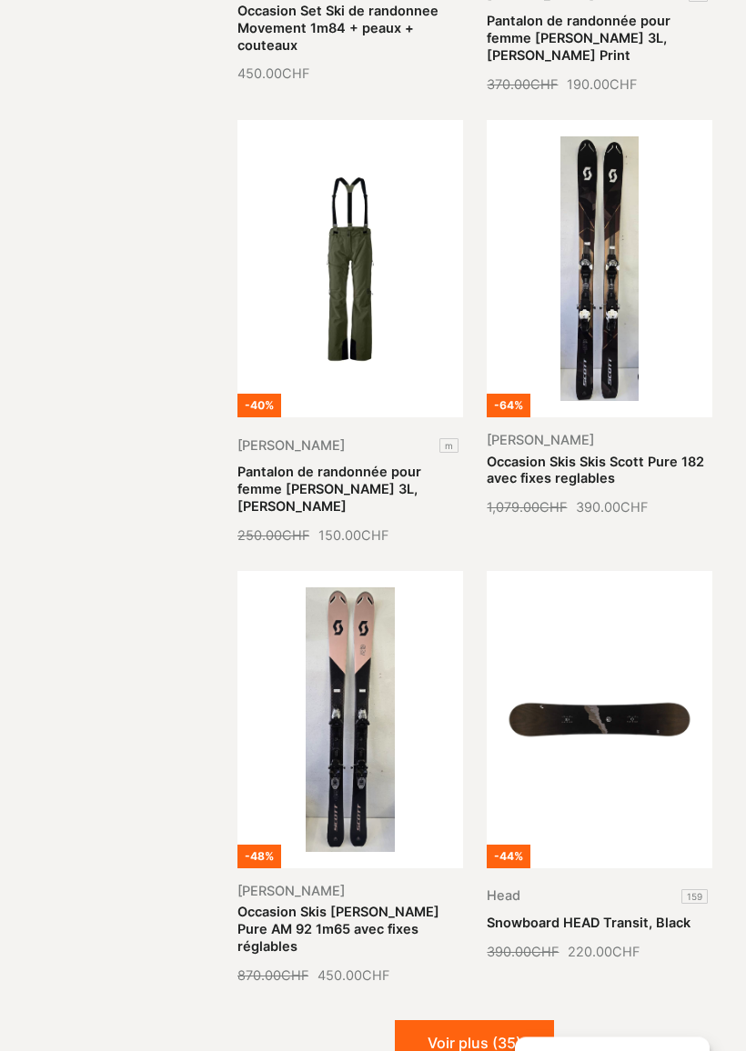
scroll to position [15820, 0]
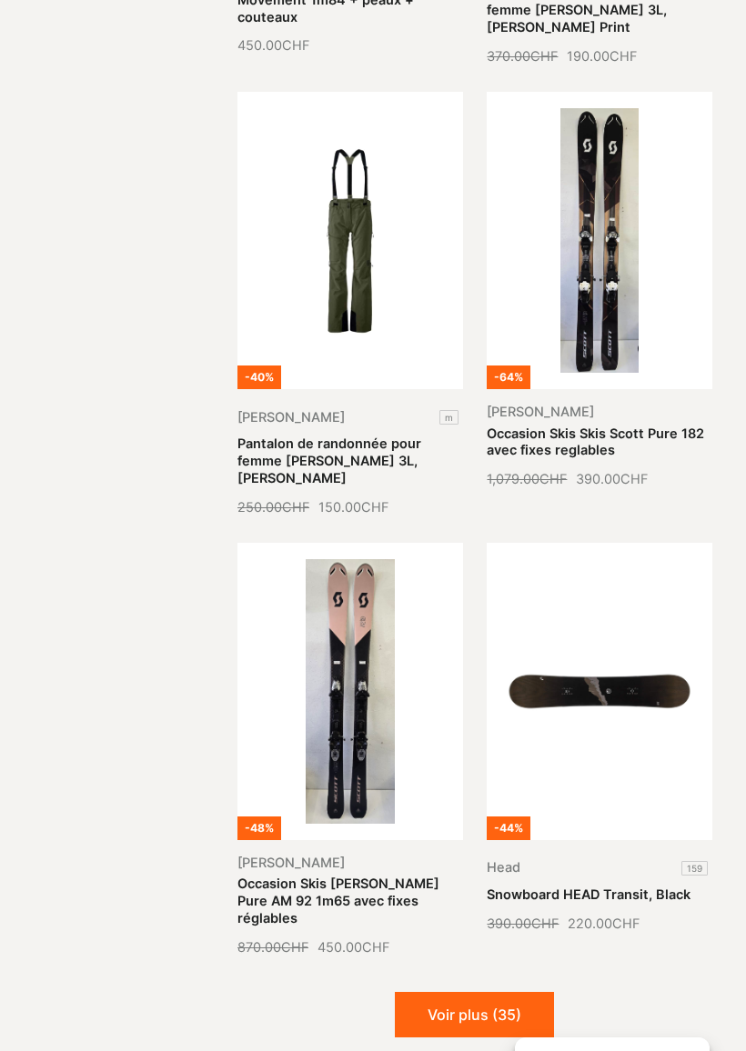
click at [530, 926] on button "Voir plus (35)" at bounding box center [474, 1014] width 159 height 45
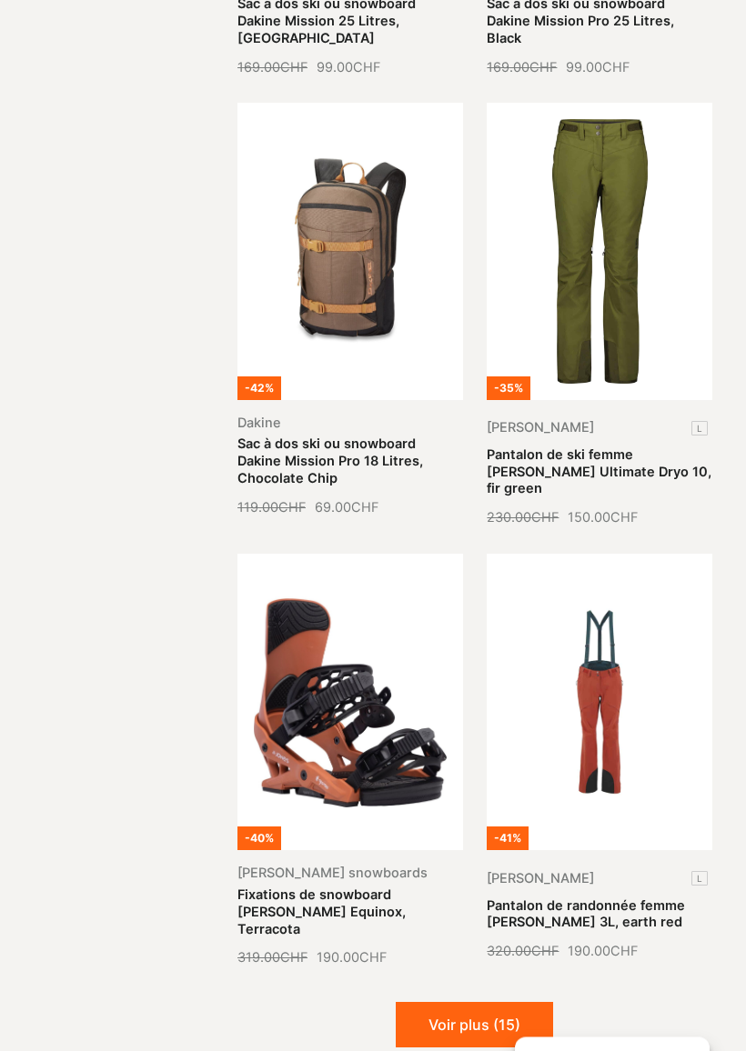
click at [517, 926] on button "Voir plus (15)" at bounding box center [474, 1025] width 157 height 45
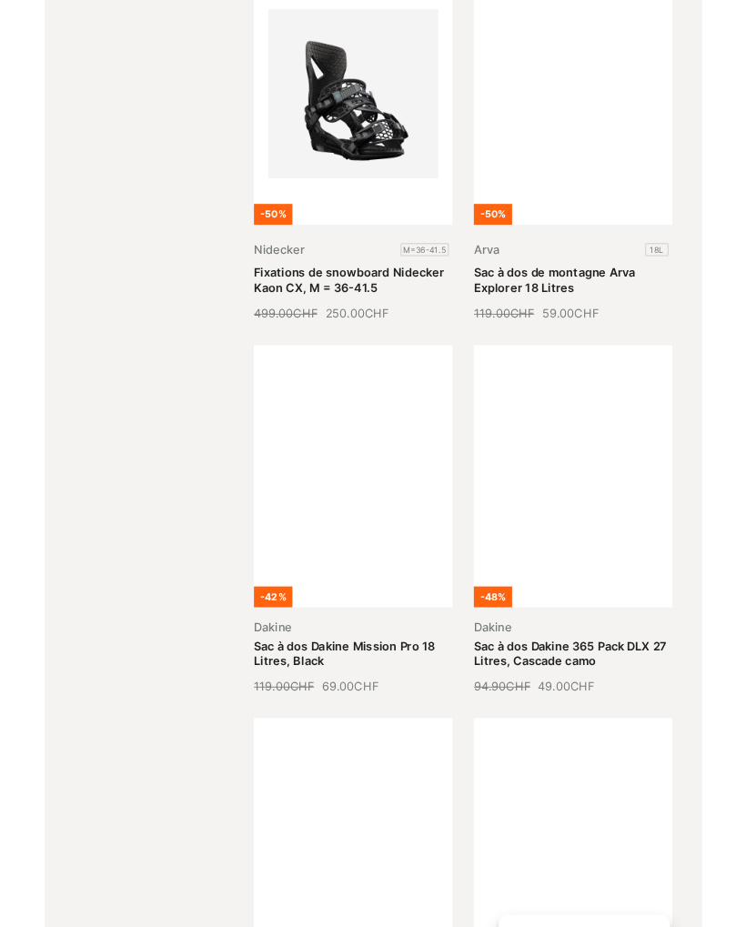
scroll to position [22164, 0]
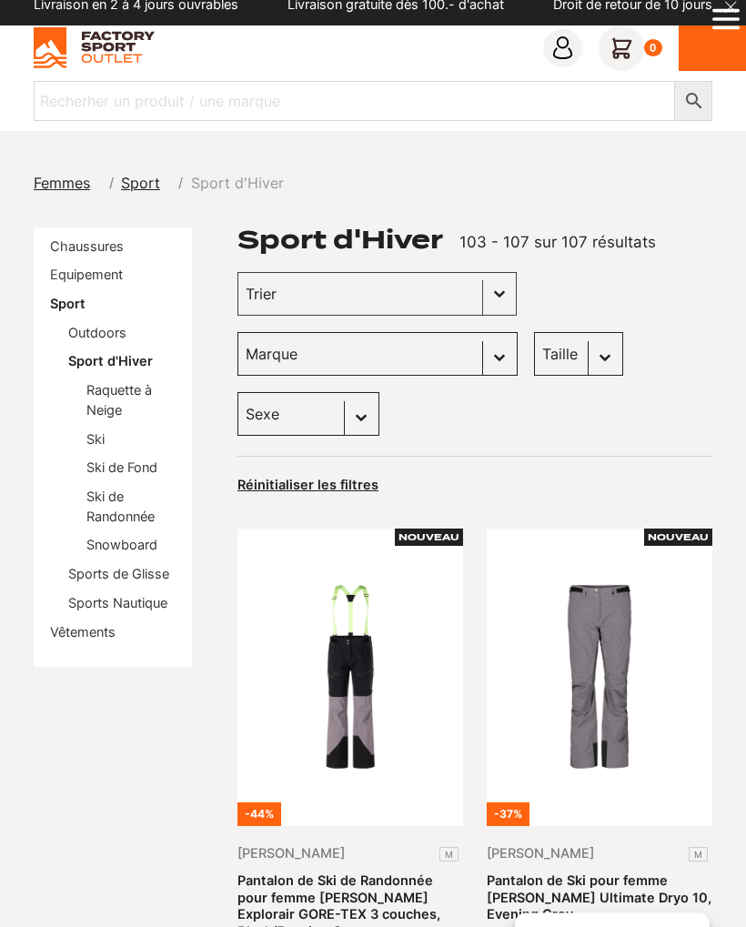
scroll to position [0, 0]
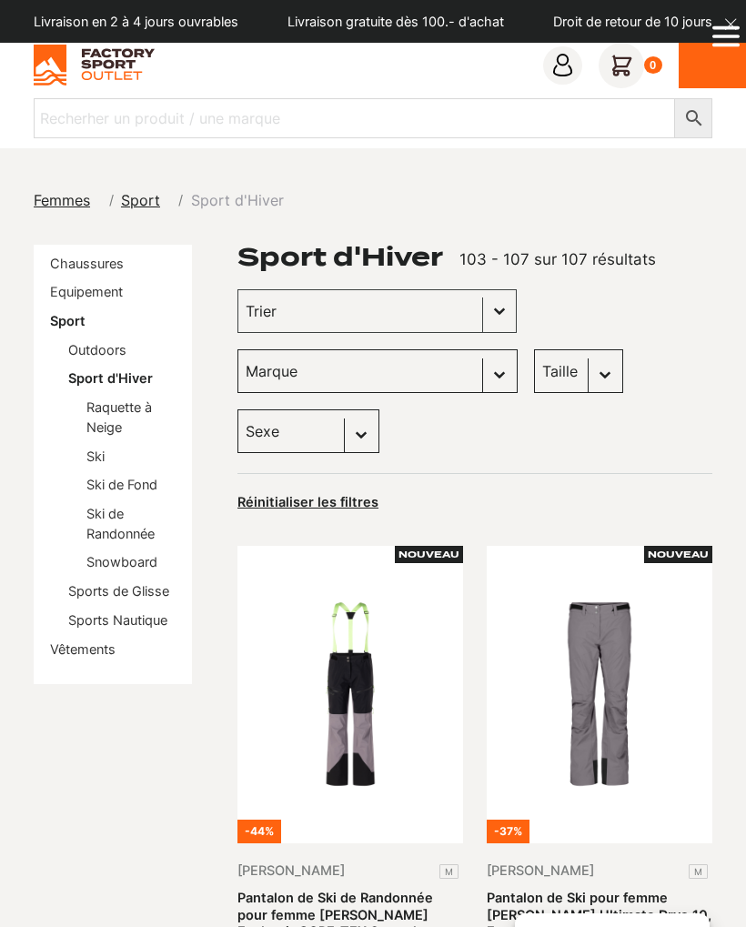
click at [117, 348] on link "Outdoors" at bounding box center [97, 349] width 58 height 15
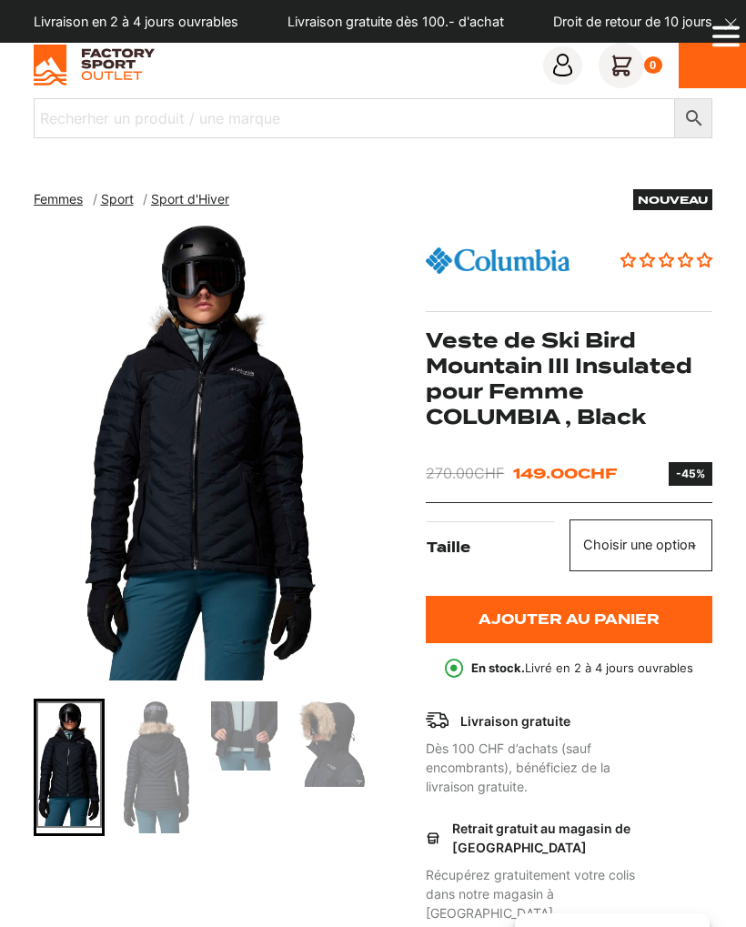
click at [157, 774] on img "Go to slide 2" at bounding box center [156, 767] width 65 height 132
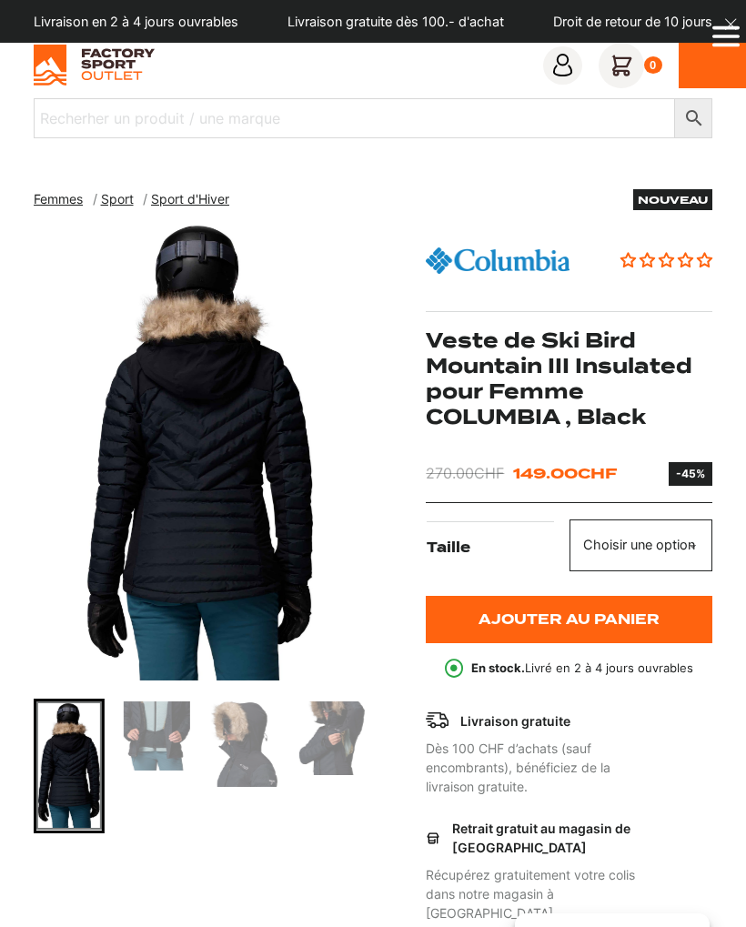
click at [238, 733] on img "Go to slide 4" at bounding box center [243, 744] width 65 height 86
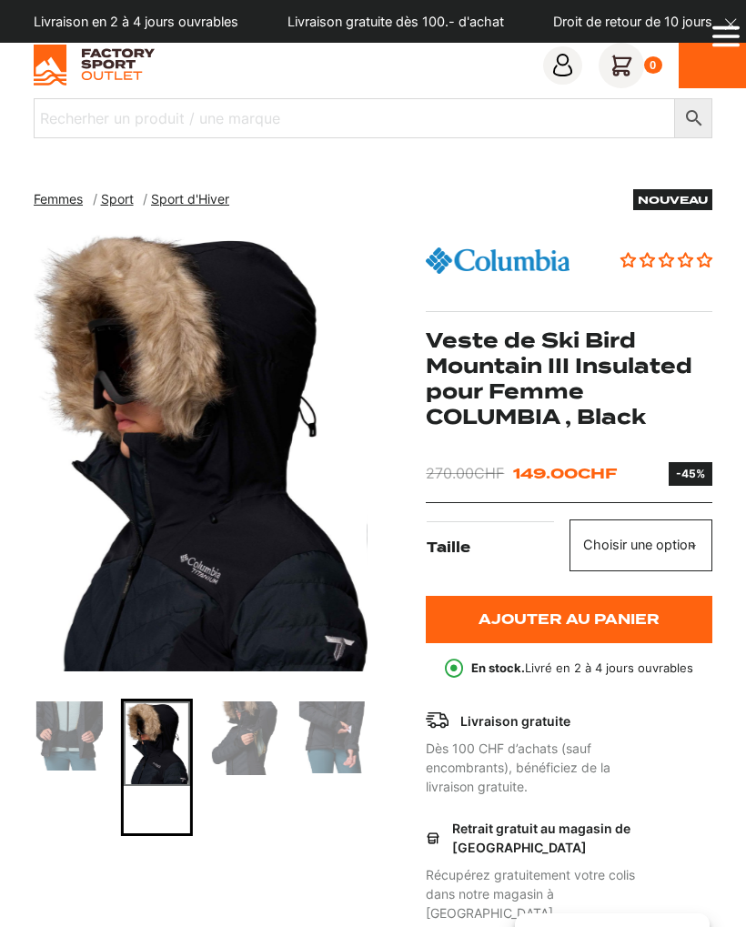
click at [334, 742] on img "Go to slide 6" at bounding box center [330, 737] width 65 height 72
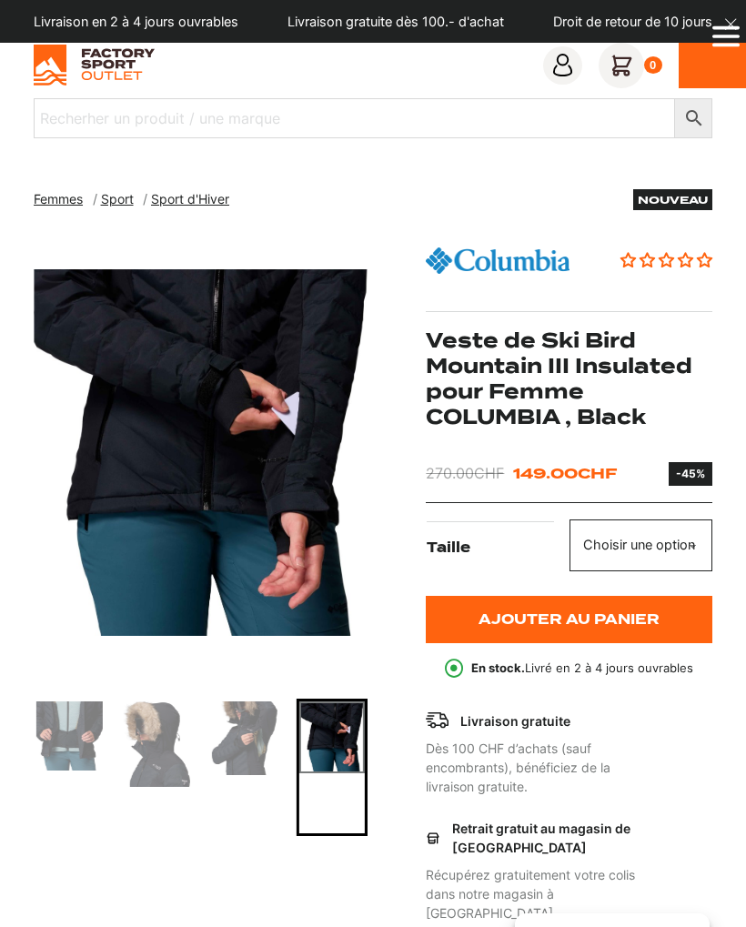
click at [101, 732] on img "Go to slide 3" at bounding box center [68, 735] width 65 height 69
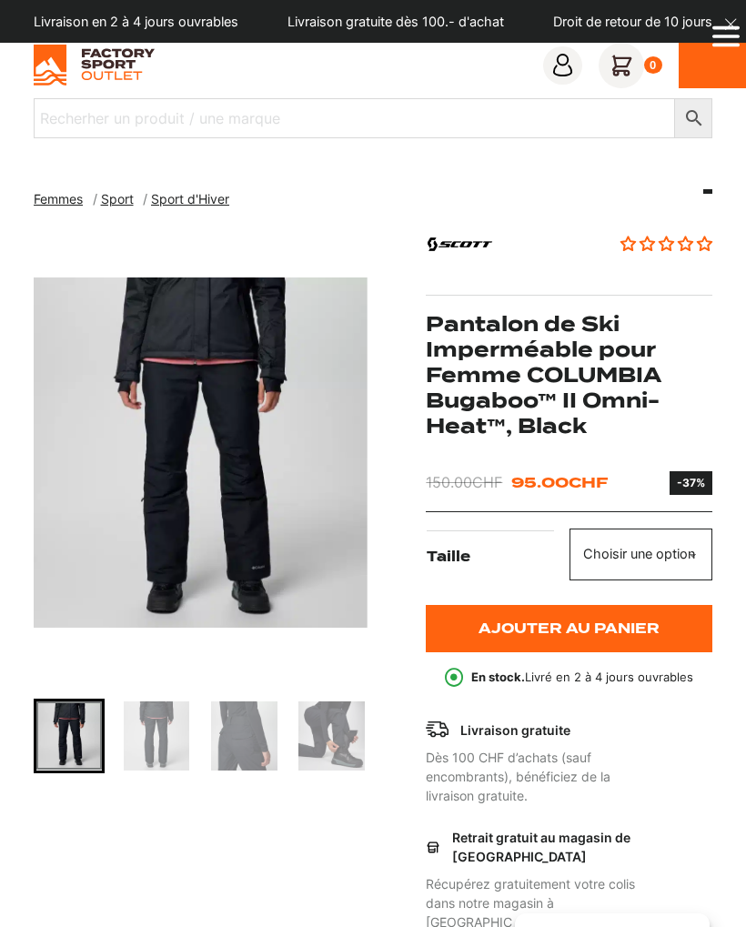
click at [160, 749] on img "Go to slide 2" at bounding box center [156, 735] width 65 height 69
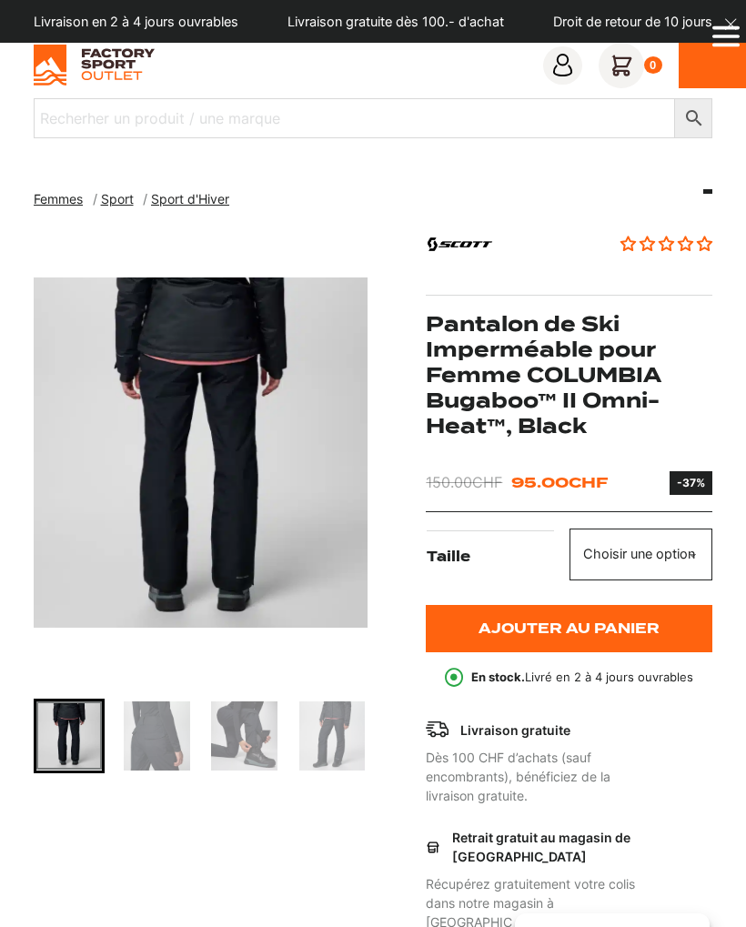
click at [219, 739] on img "Go to slide 4" at bounding box center [243, 735] width 65 height 69
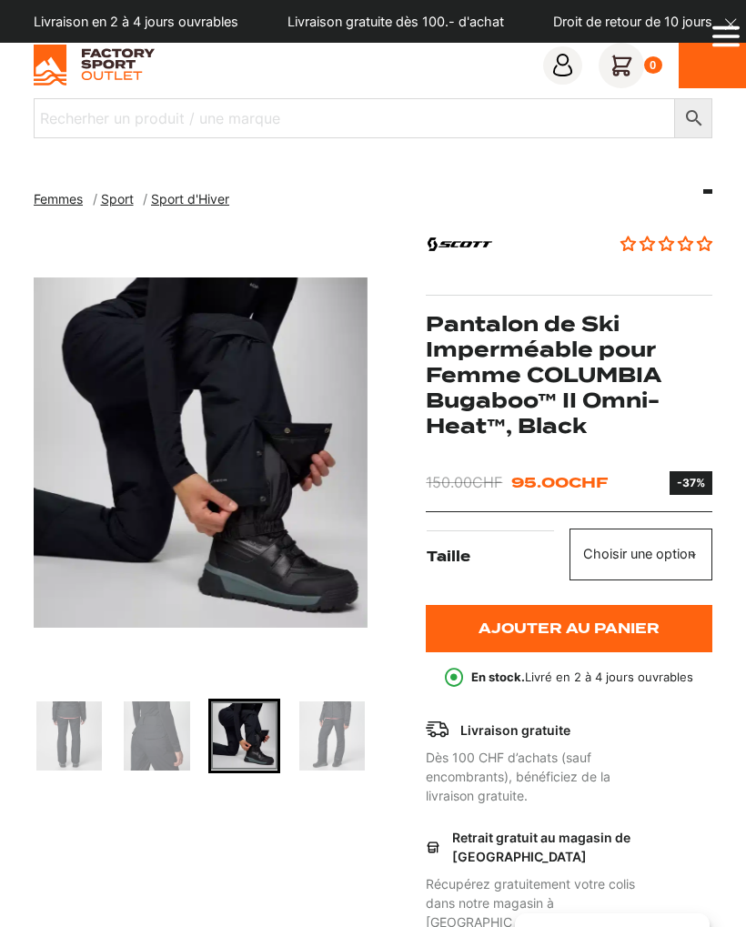
click at [339, 740] on img "Go to slide 5" at bounding box center [330, 735] width 65 height 69
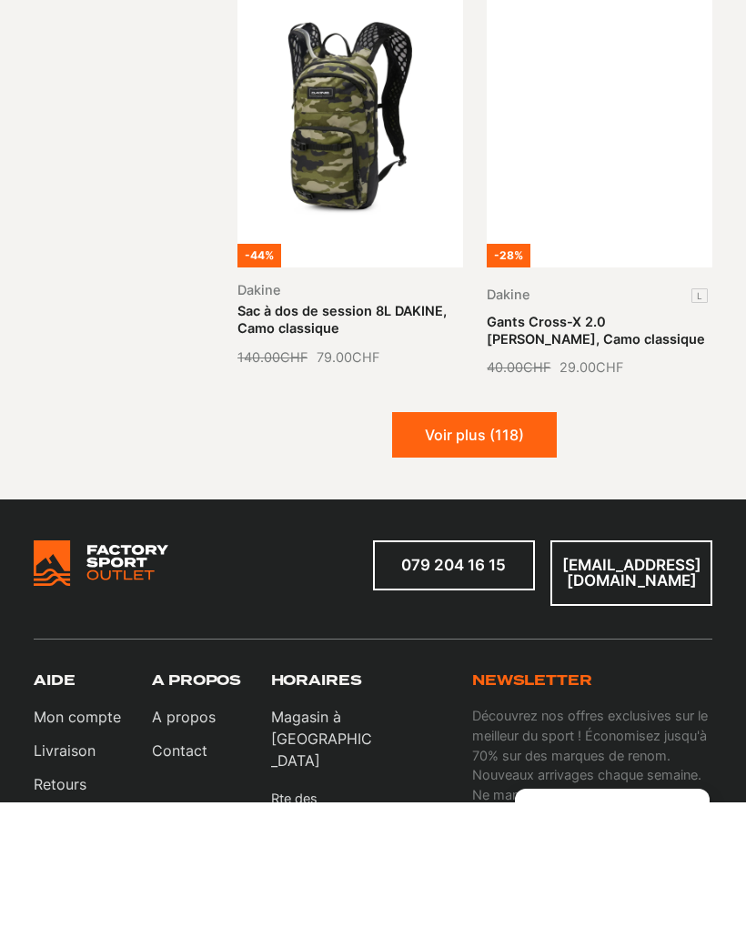
scroll to position [2757, 0]
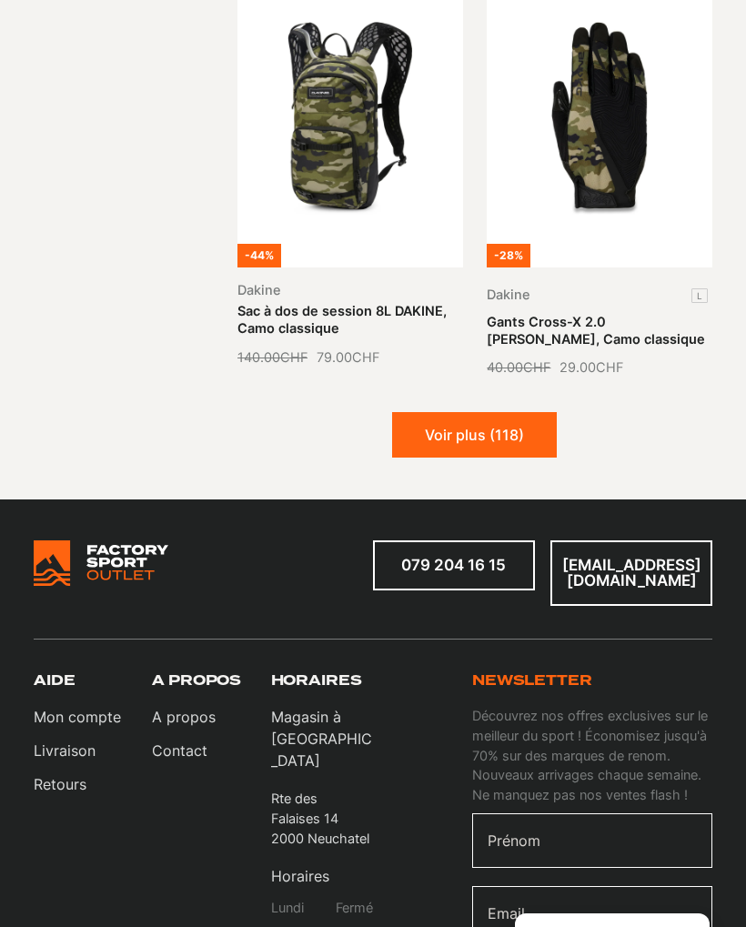
click at [505, 412] on button "Voir plus (118)" at bounding box center [474, 434] width 165 height 45
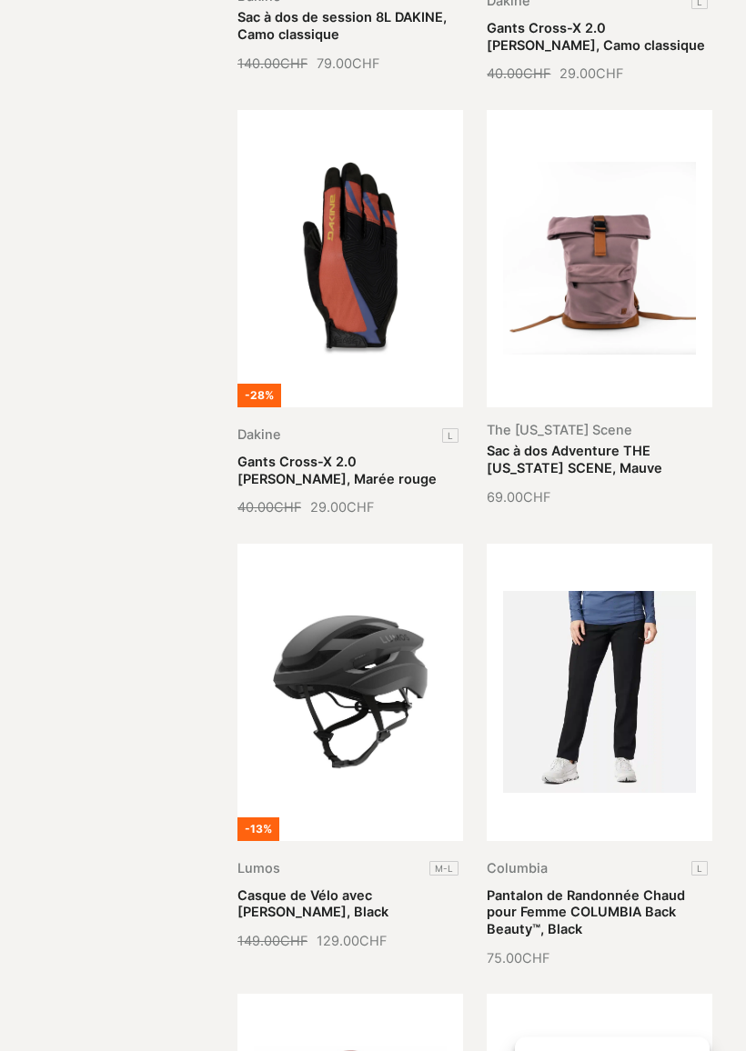
scroll to position [3053, 0]
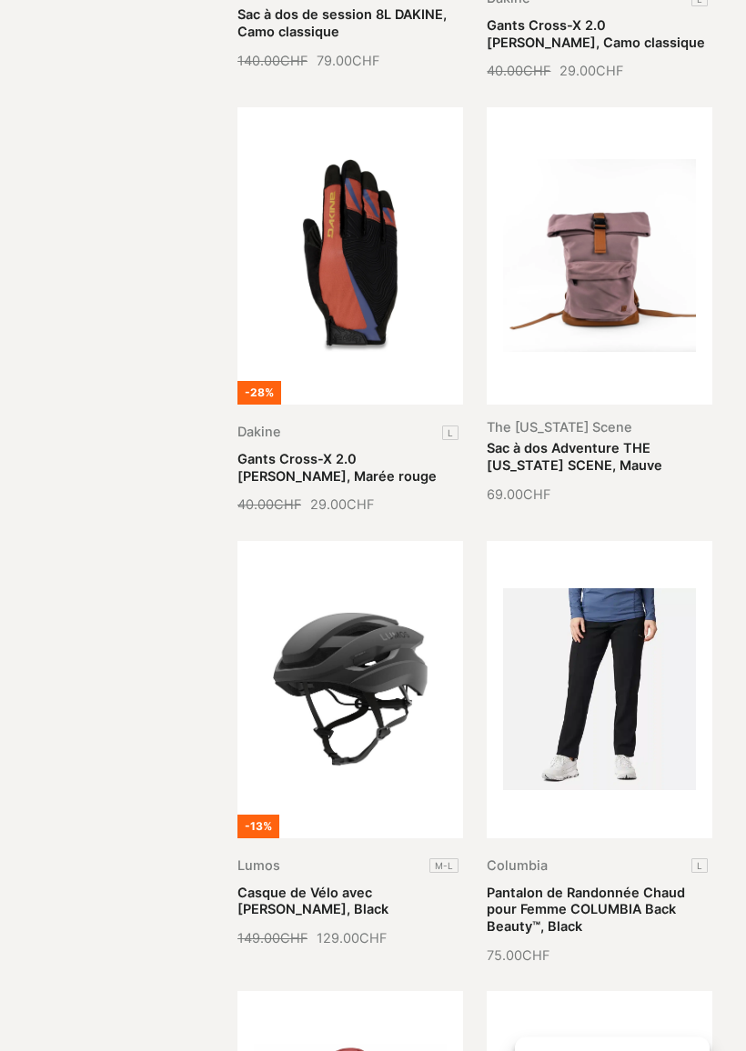
click at [628, 886] on link "Pantalon de Randonnée Chaud pour Femme COLUMBIA Back Beauty™, Black" at bounding box center [585, 911] width 198 height 50
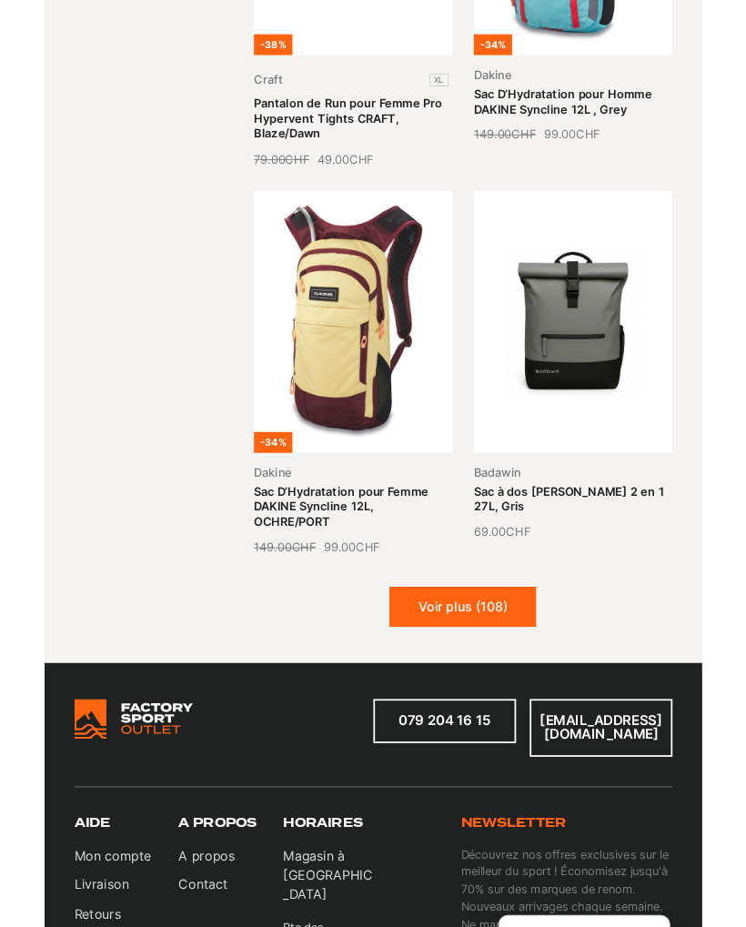
scroll to position [4711, 0]
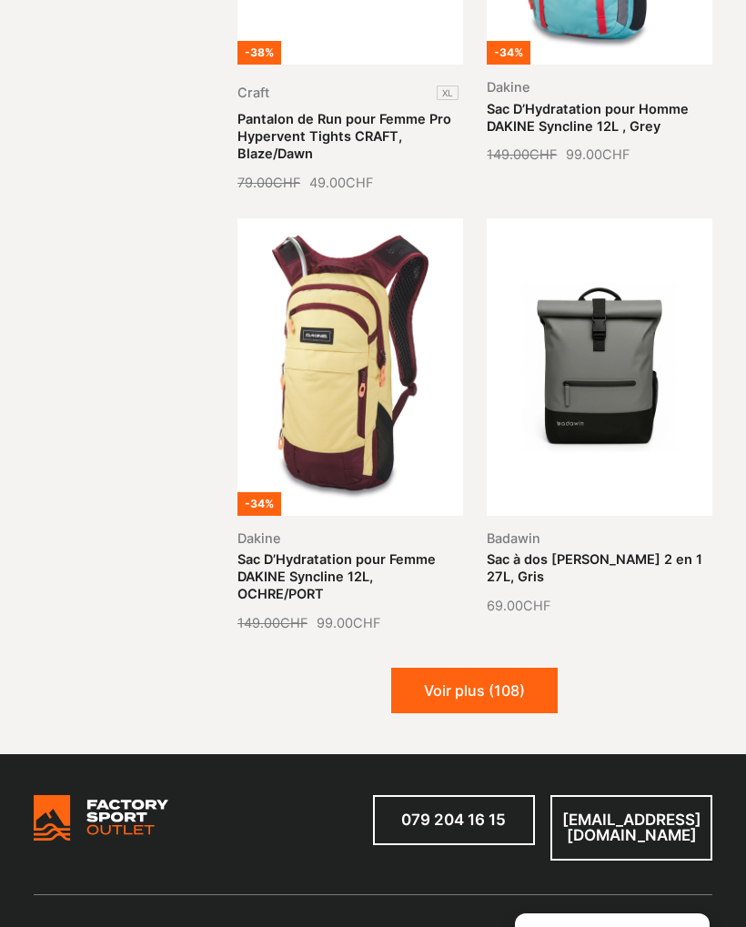
click at [530, 667] on button "Voir plus (108)" at bounding box center [474, 689] width 166 height 45
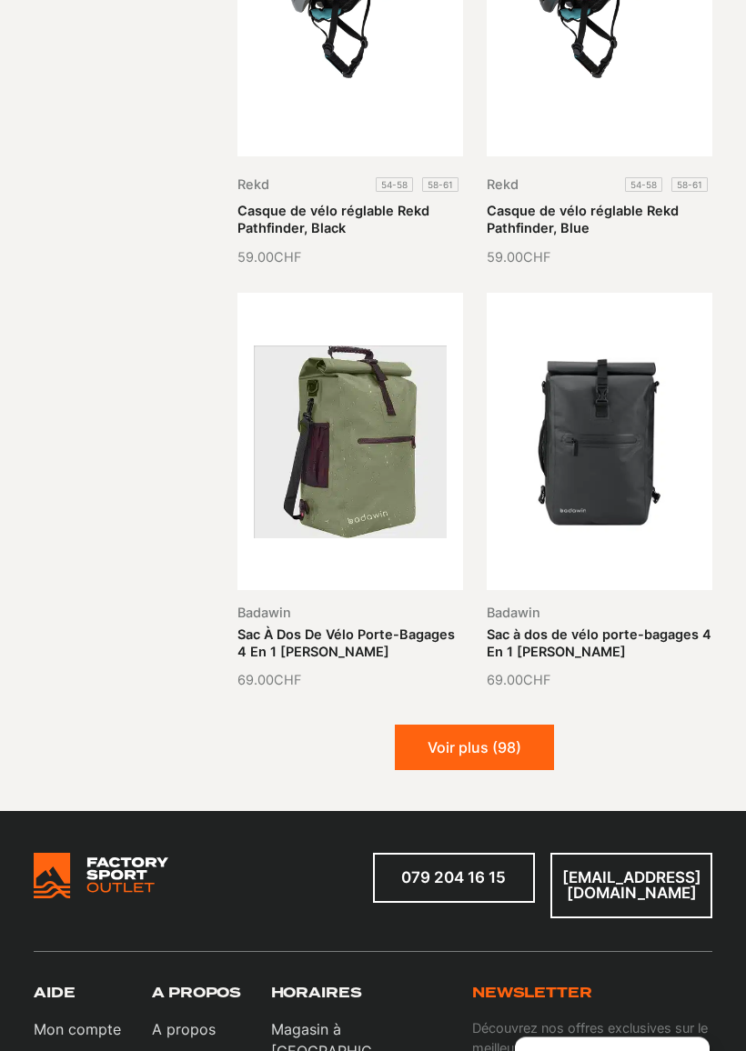
scroll to position [6919, 0]
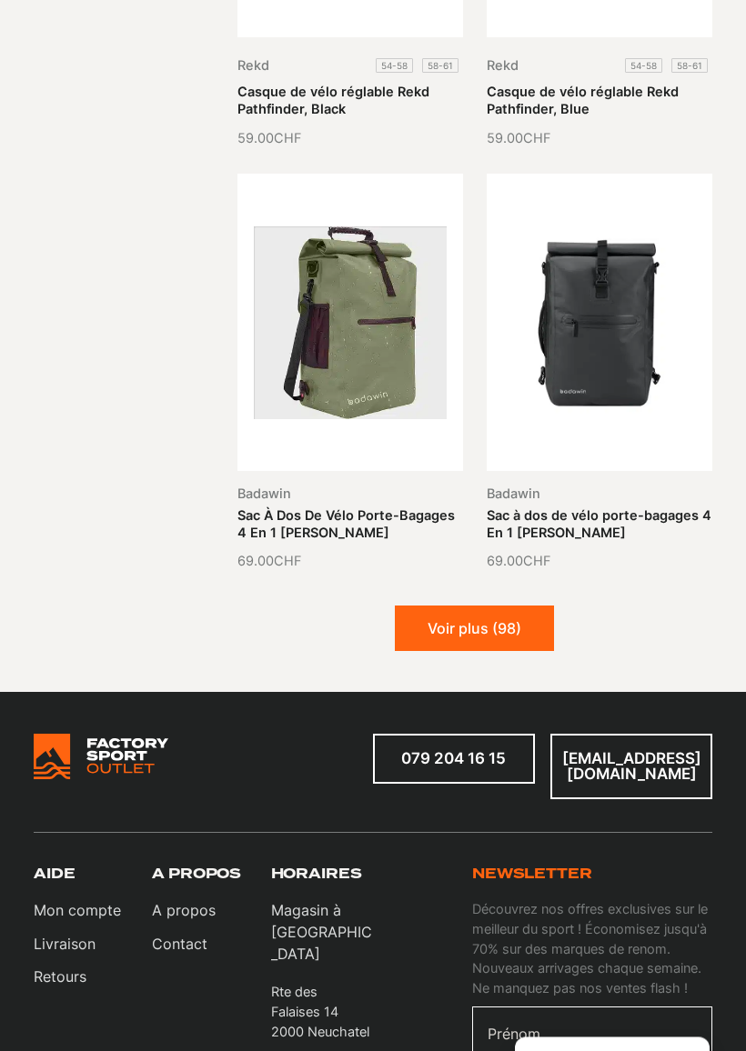
click at [491, 607] on button "Voir plus (98)" at bounding box center [474, 629] width 159 height 45
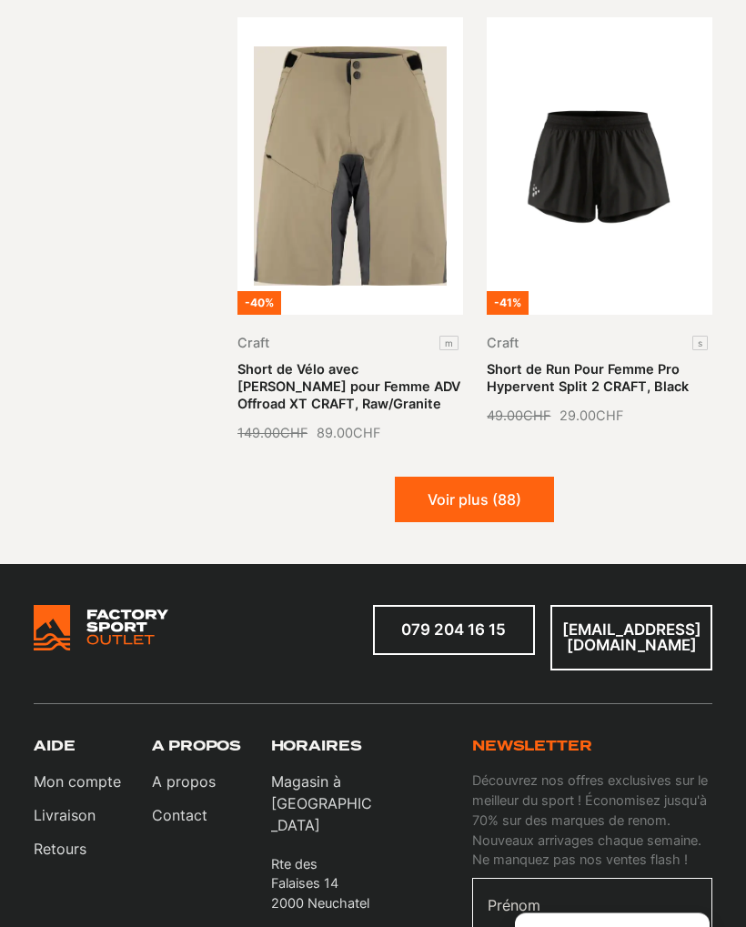
click at [496, 477] on button "Voir plus (88)" at bounding box center [474, 499] width 159 height 45
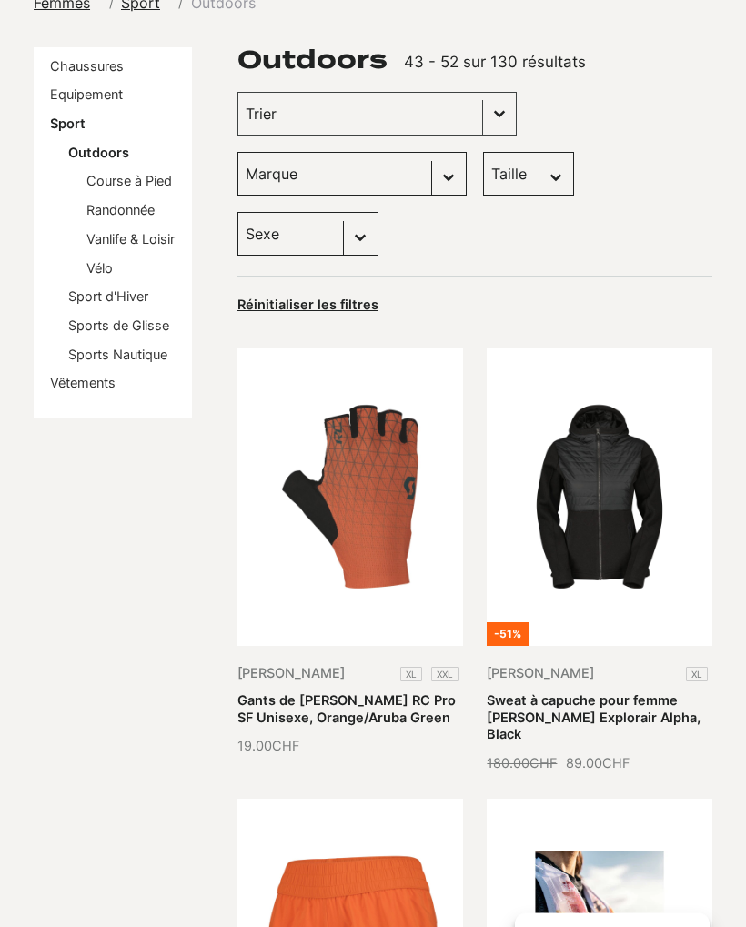
scroll to position [0, 0]
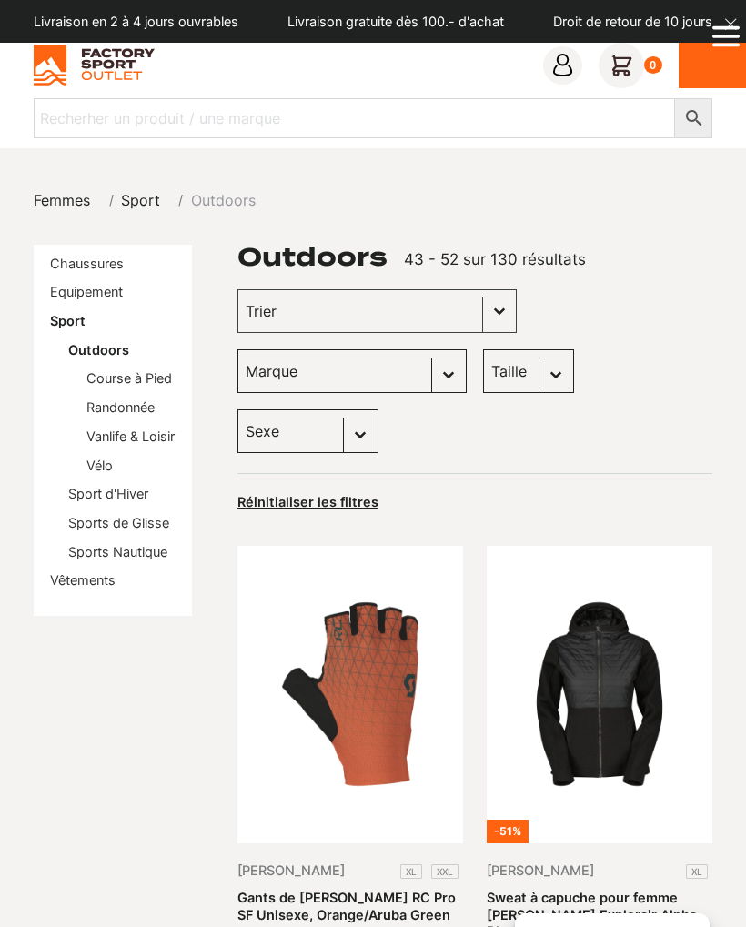
click at [122, 292] on link "Equipement" at bounding box center [86, 291] width 73 height 15
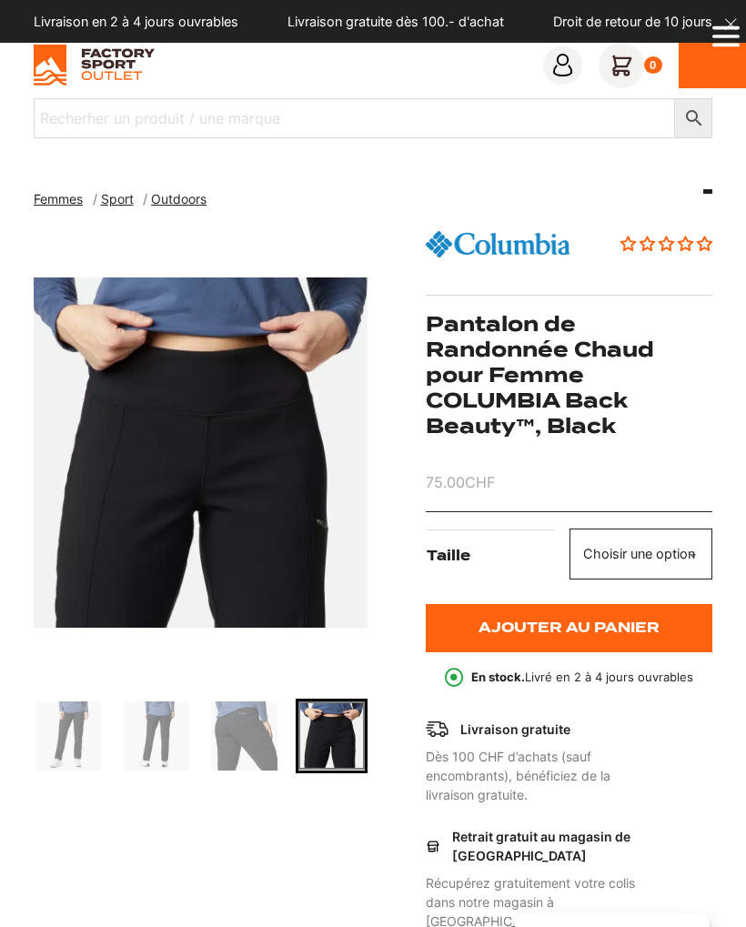
click at [264, 737] on img "Go to slide 3" at bounding box center [243, 735] width 65 height 69
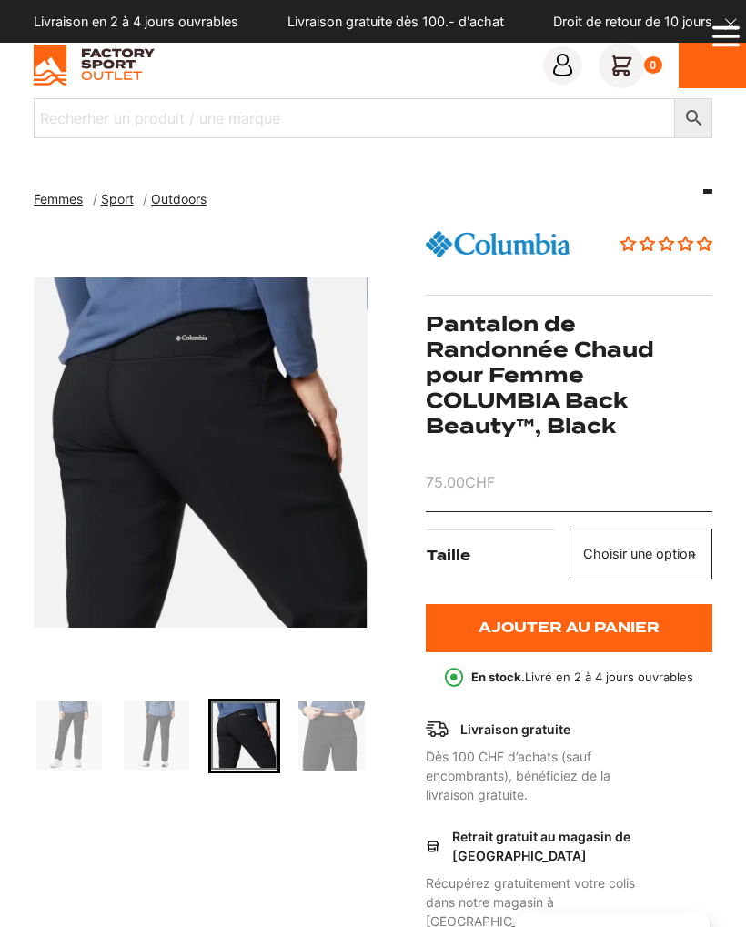
click at [351, 745] on img "Go to slide 4" at bounding box center [330, 735] width 65 height 69
